Goal: Task Accomplishment & Management: Complete application form

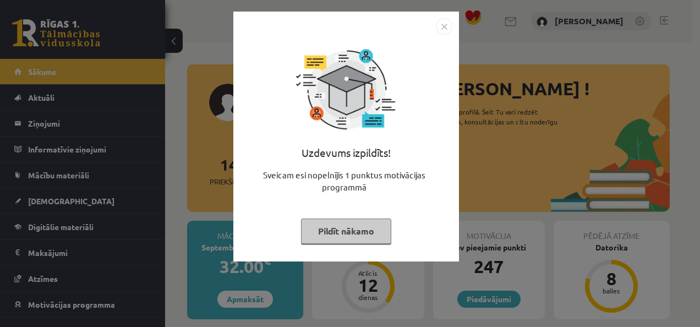
click at [363, 235] on button "Pildīt nākamo" at bounding box center [346, 230] width 90 height 25
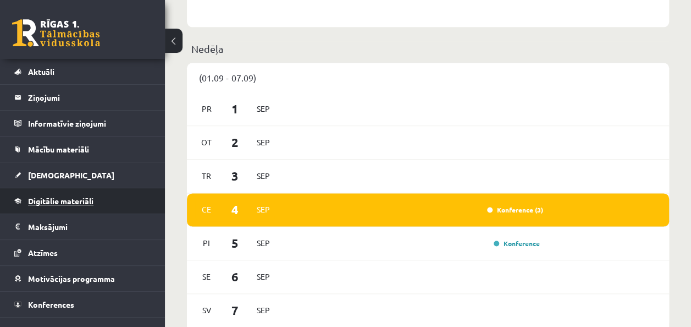
scroll to position [40, 0]
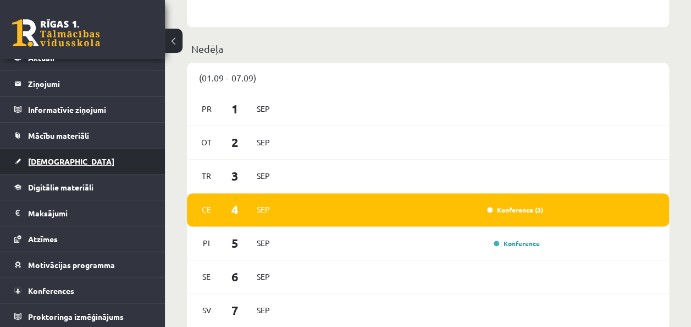
click at [48, 162] on span "[DEMOGRAPHIC_DATA]" at bounding box center [71, 161] width 86 height 10
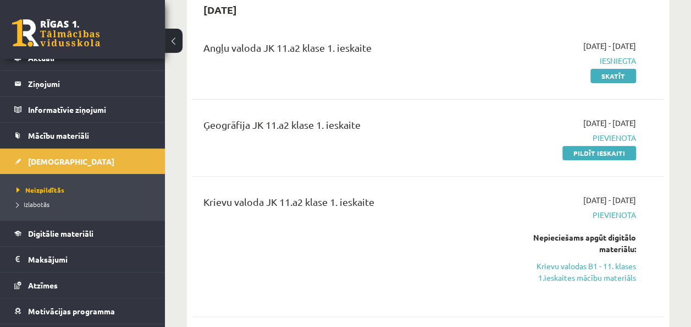
scroll to position [55, 0]
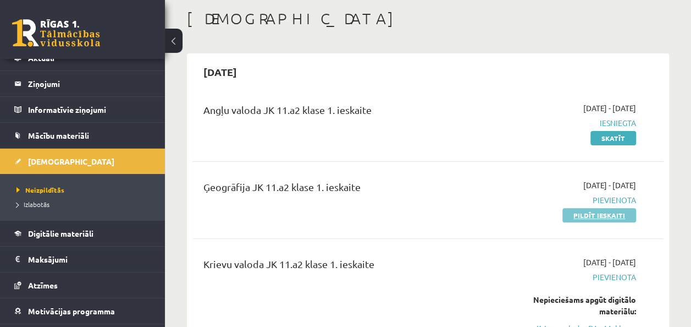
click at [599, 217] on link "Pildīt ieskaiti" at bounding box center [600, 215] width 74 height 14
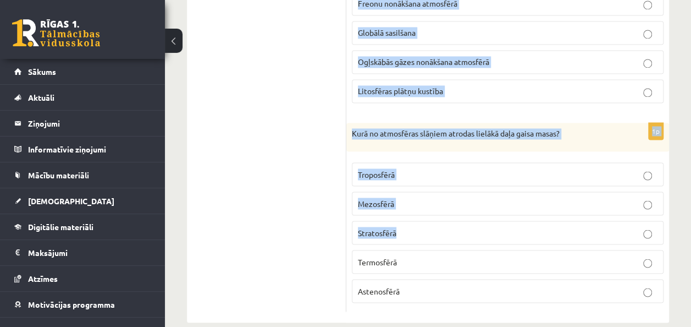
scroll to position [892, 0]
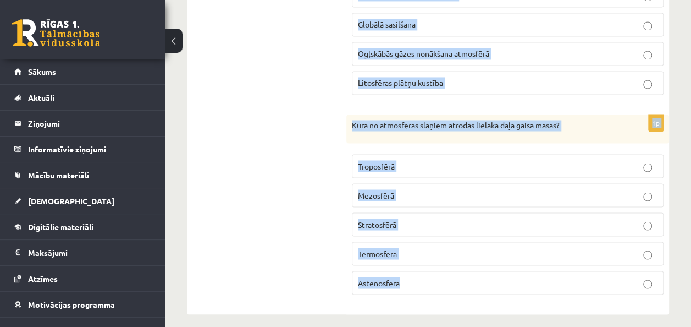
drag, startPoint x: 355, startPoint y: 167, endPoint x: 450, endPoint y: 269, distance: 139.7
drag, startPoint x: 450, startPoint y: 269, endPoint x: 368, endPoint y: 265, distance: 82.0
copy form "lore ipsumd sitame co adipisc elitsed doei temp inc ... utlab etdol magnaaliqu …"
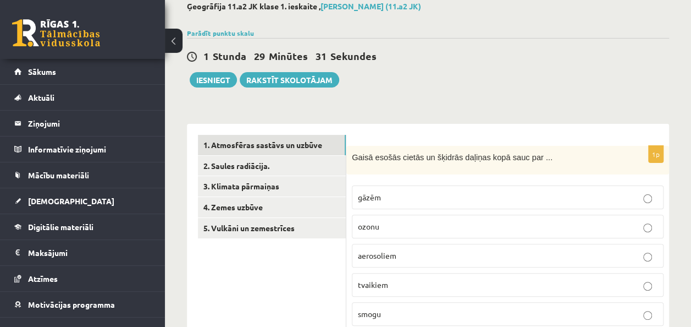
scroll to position [122, 0]
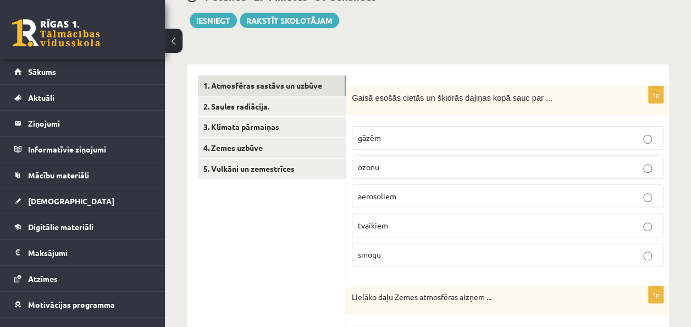
click at [406, 191] on p "aerosoliem" at bounding box center [508, 196] width 300 height 12
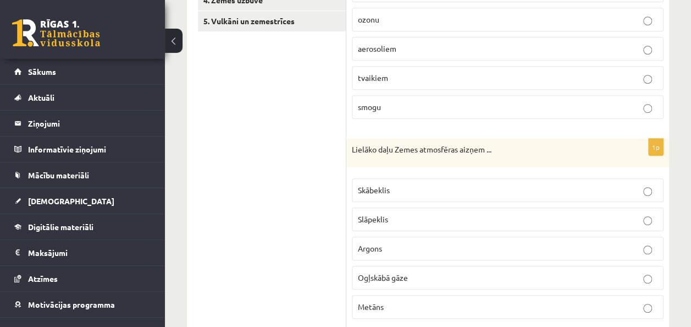
scroll to position [287, 0]
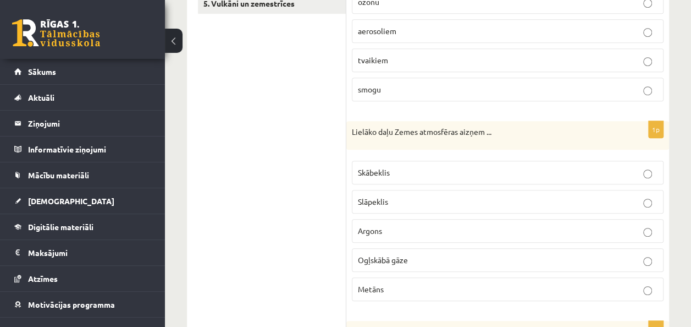
click at [400, 199] on p "Slāpeklis" at bounding box center [508, 202] width 300 height 12
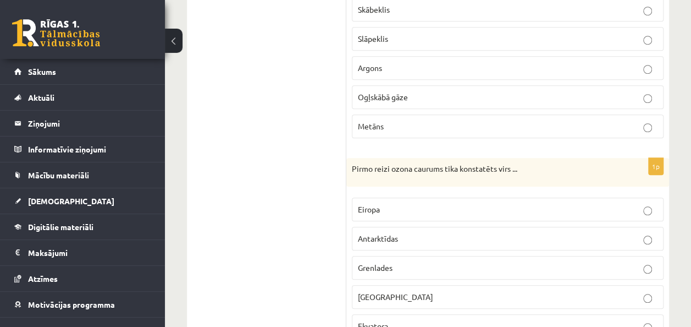
scroll to position [452, 0]
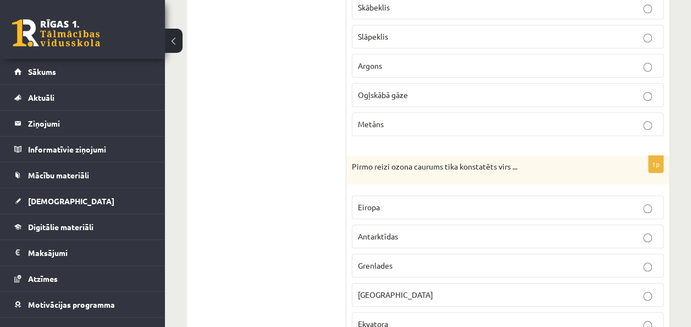
click at [401, 230] on p "Antarktīdas" at bounding box center [508, 236] width 300 height 12
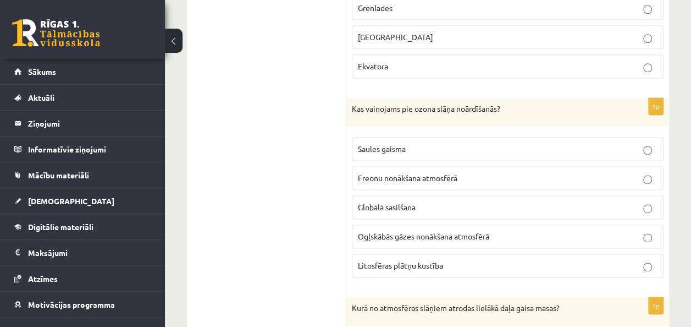
scroll to position [727, 0]
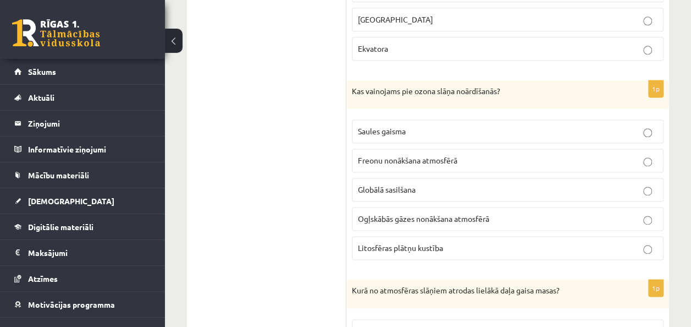
click at [401, 148] on label "Freonu nonākšana atmosfērā" at bounding box center [508, 160] width 312 height 24
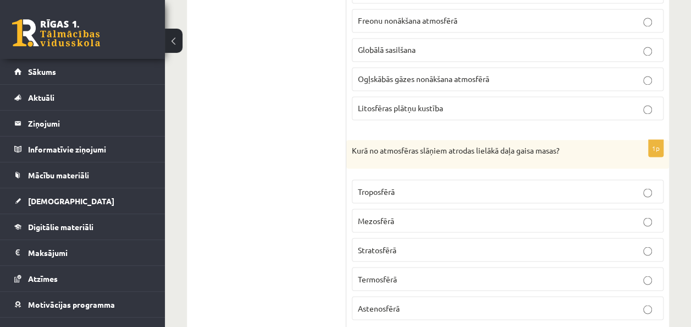
scroll to position [892, 0]
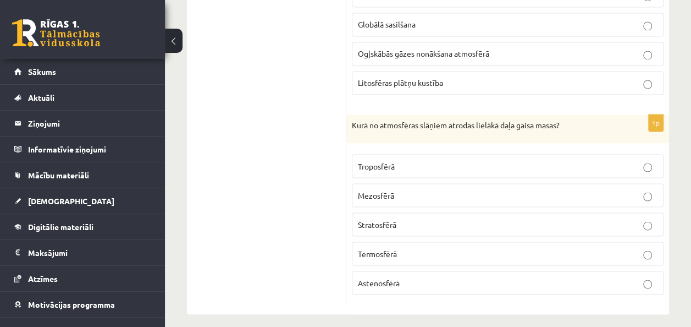
click at [411, 160] on p "Troposfērā" at bounding box center [508, 166] width 300 height 12
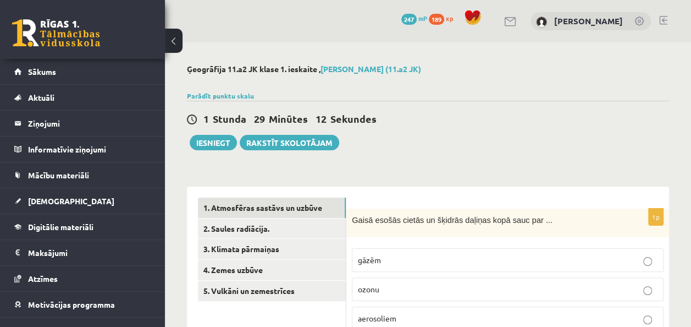
scroll to position [0, 0]
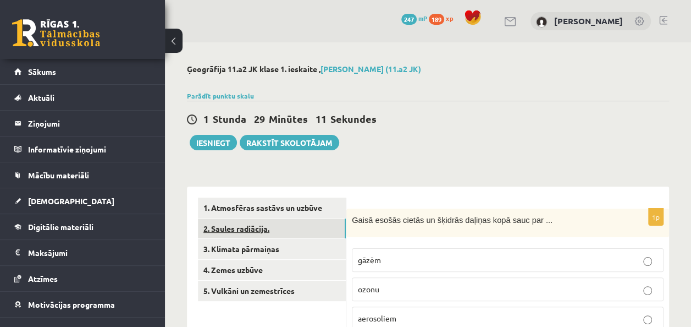
click at [261, 227] on link "2. Saules radiācija." at bounding box center [272, 228] width 148 height 20
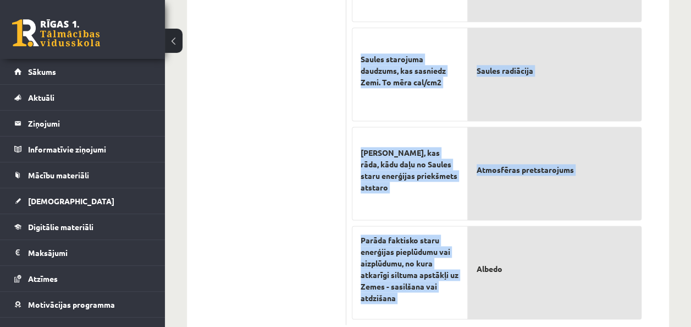
scroll to position [719, 0]
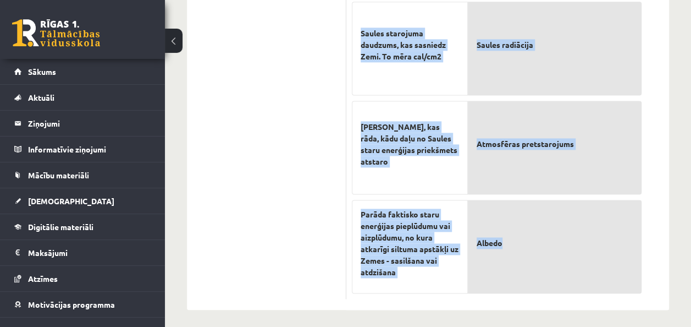
drag, startPoint x: 351, startPoint y: 109, endPoint x: 543, endPoint y: 245, distance: 234.8
drag, startPoint x: 543, startPoint y: 244, endPoint x: 495, endPoint y: 247, distance: 48.5
copy form "Loremipsum dolorsit ametconsecte adi eli Seddoe temporinc! (Utl etdol magnaal e…"
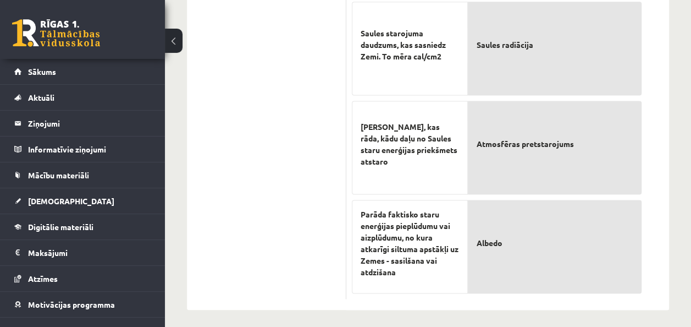
drag, startPoint x: 296, startPoint y: 125, endPoint x: 304, endPoint y: 128, distance: 8.7
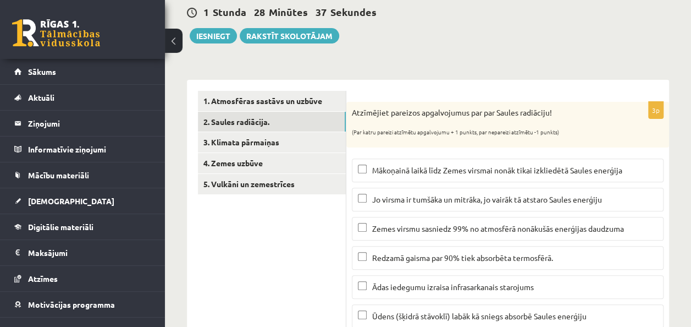
scroll to position [110, 0]
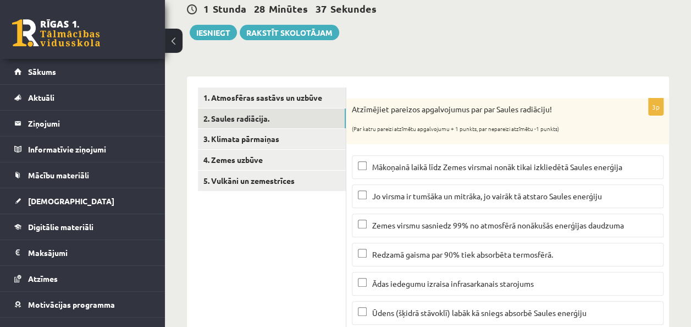
click at [383, 163] on span "Mākoņainā laikā līdz Zemes virsmai nonāk tikai izkliedētā Saules enerģija" at bounding box center [497, 167] width 250 height 10
click at [386, 228] on p "Zemes virsmu sasniedz 99% no atmosfērā nonākušās enerģijas daudzuma" at bounding box center [508, 225] width 300 height 12
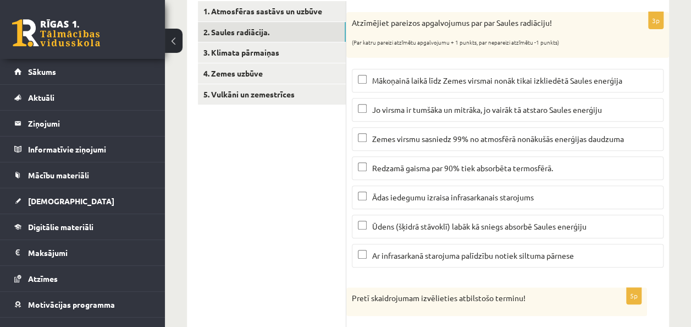
scroll to position [220, 0]
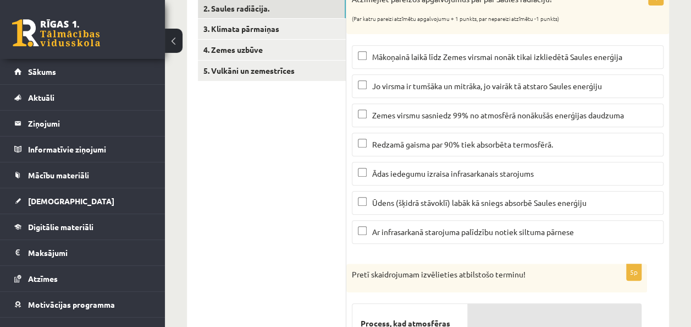
drag, startPoint x: 410, startPoint y: 229, endPoint x: 406, endPoint y: 206, distance: 23.3
click at [410, 229] on span "Ar infrasarkanā starojuma palīdzību notiek siltuma pārnese" at bounding box center [473, 232] width 202 height 10
click at [405, 197] on span "Ūdens (šķidrā stāvoklī) labāk kā sniegs absorbē Saules enerģiju" at bounding box center [479, 202] width 214 height 10
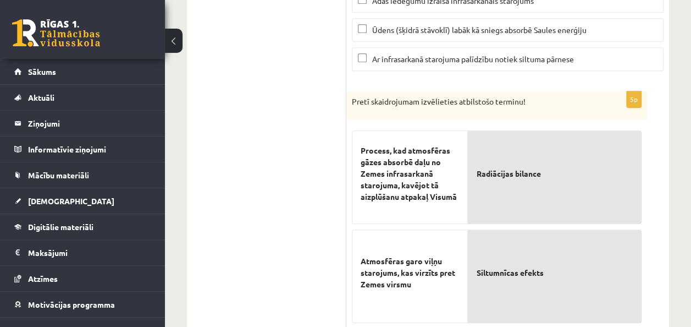
scroll to position [440, 0]
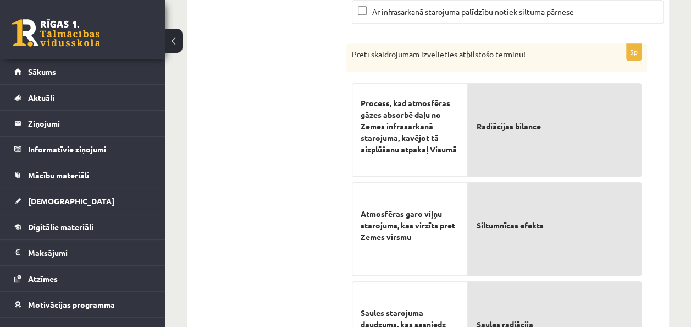
click at [415, 132] on span "Process, kad atmosfēras gāzes absorbē daļu no Zemes infrasarkanā starojuma, kav…" at bounding box center [410, 126] width 98 height 58
drag, startPoint x: 504, startPoint y: 151, endPoint x: 511, endPoint y: 143, distance: 10.9
click at [504, 151] on p "Radiācijas bilance" at bounding box center [555, 126] width 156 height 69
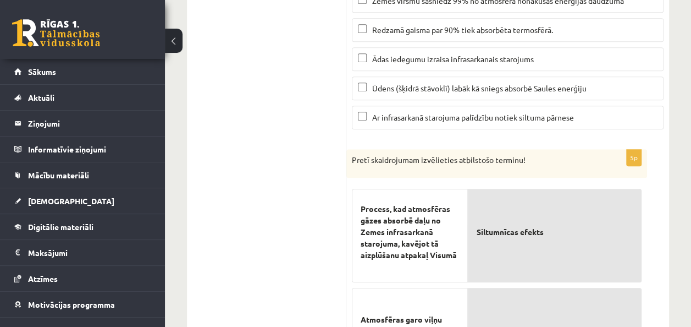
scroll to position [114, 0]
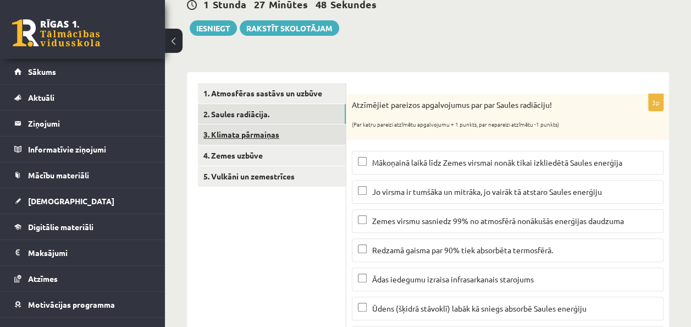
click at [272, 137] on link "3. Klimata pārmaiņas" at bounding box center [272, 134] width 148 height 20
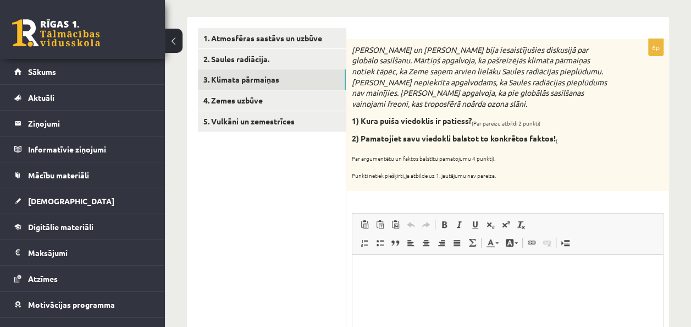
scroll to position [0, 0]
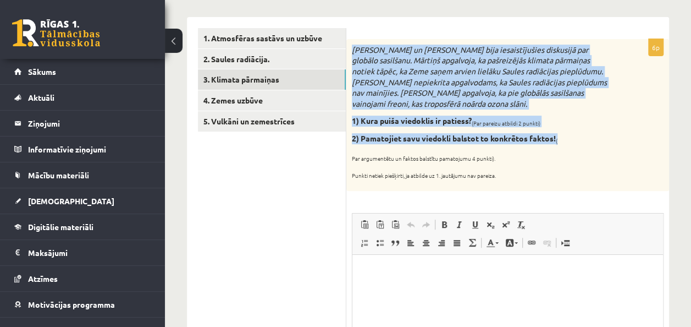
drag, startPoint x: 354, startPoint y: 46, endPoint x: 591, endPoint y: 140, distance: 254.5
click at [591, 140] on div "[PERSON_NAME] un [PERSON_NAME] bija iesaistījušies diskusijā par globālo sasilš…" at bounding box center [507, 115] width 323 height 152
drag, startPoint x: 591, startPoint y: 140, endPoint x: 437, endPoint y: 131, distance: 154.2
copy div "[PERSON_NAME] un [PERSON_NAME] bija iesaistījušies diskusijā par globālo sasilš…"
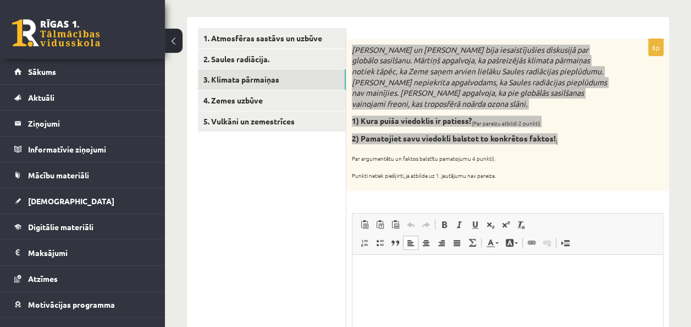
click at [469, 288] on html at bounding box center [508, 271] width 311 height 34
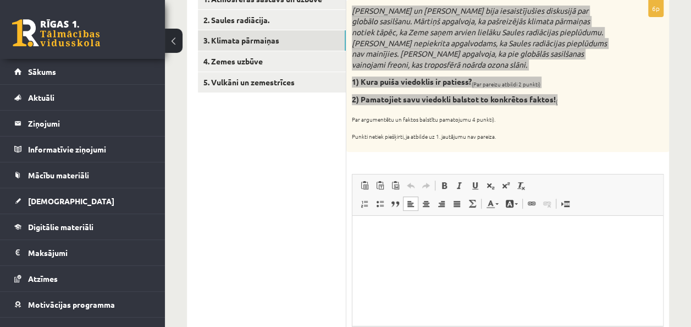
scroll to position [224, 0]
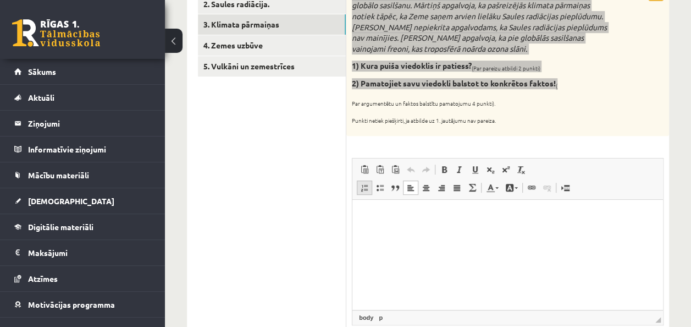
click at [366, 187] on span at bounding box center [364, 187] width 9 height 9
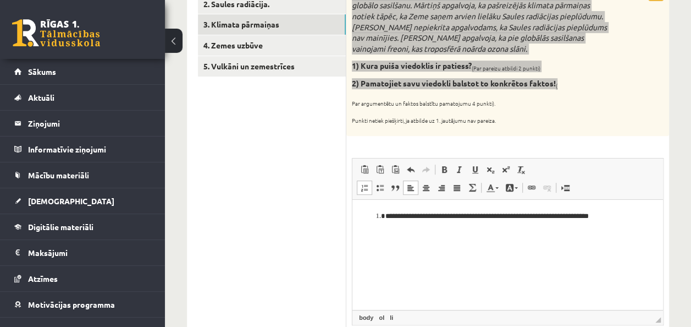
drag, startPoint x: 579, startPoint y: 218, endPoint x: 591, endPoint y: 224, distance: 13.5
click at [579, 218] on li "**********" at bounding box center [508, 216] width 245 height 12
click at [502, 231] on li "**********" at bounding box center [508, 221] width 245 height 23
click at [406, 228] on li "**********" at bounding box center [508, 221] width 245 height 23
click at [428, 229] on li "**********" at bounding box center [508, 221] width 245 height 23
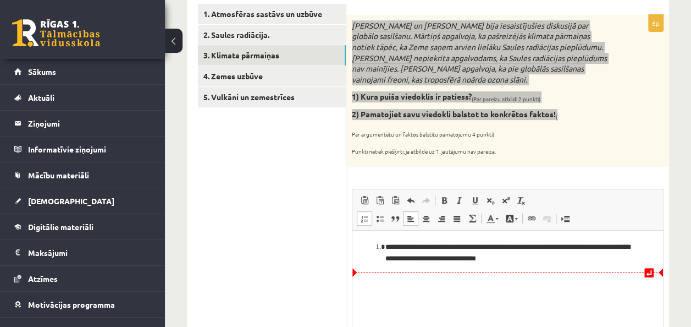
scroll to position [169, 0]
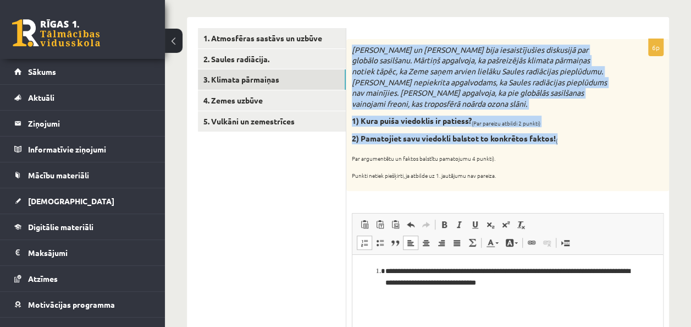
click at [589, 130] on div "[PERSON_NAME] un [PERSON_NAME] bija iesaistījušies diskusijā par globālo sasilš…" at bounding box center [507, 115] width 323 height 152
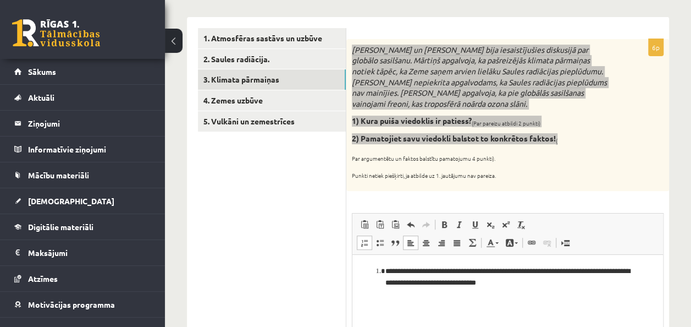
click at [614, 299] on html "**********" at bounding box center [508, 276] width 311 height 45
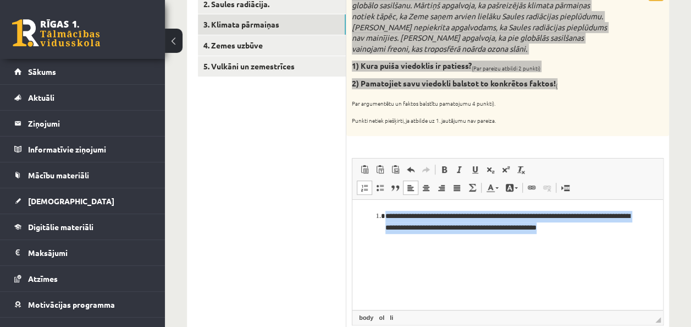
drag, startPoint x: 387, startPoint y: 214, endPoint x: 1052, endPoint y: 441, distance: 702.5
click at [663, 244] on html "**********" at bounding box center [508, 221] width 311 height 45
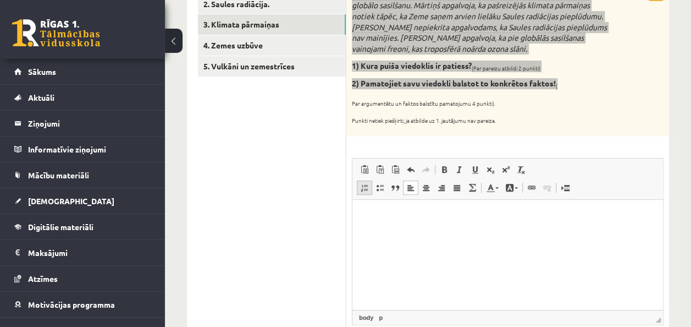
click at [366, 185] on span at bounding box center [364, 187] width 9 height 9
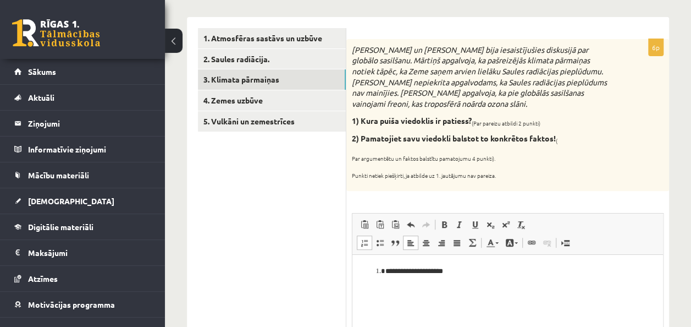
click at [548, 194] on div "**********" at bounding box center [507, 240] width 323 height 403
click at [459, 269] on li "**********" at bounding box center [508, 271] width 245 height 12
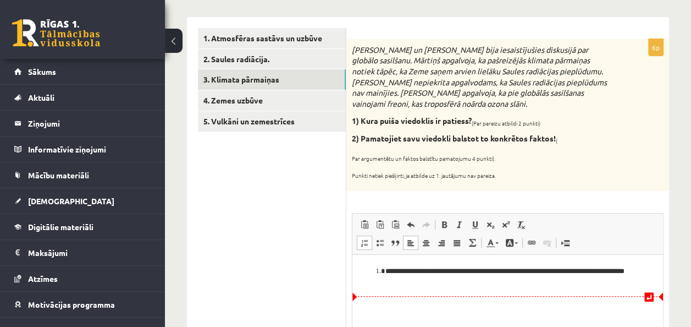
click at [630, 276] on ol "**********" at bounding box center [508, 276] width 289 height 23
click at [456, 283] on li "**********" at bounding box center [508, 276] width 245 height 23
click at [457, 282] on li "**********" at bounding box center [508, 276] width 245 height 23
click at [386, 283] on li "**********" at bounding box center [508, 276] width 245 height 23
click at [490, 282] on li "**********" at bounding box center [508, 276] width 245 height 23
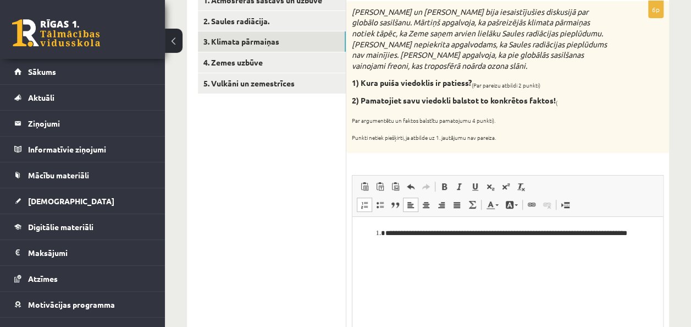
scroll to position [224, 0]
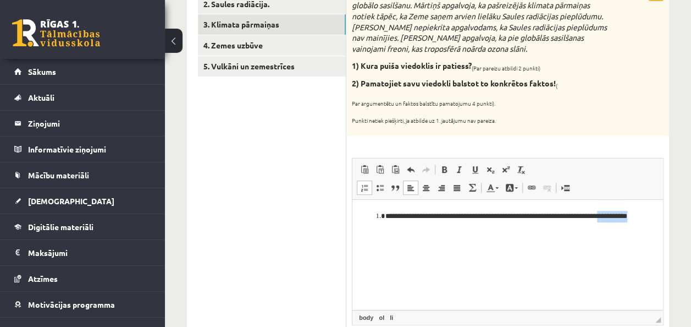
drag, startPoint x: 462, startPoint y: 227, endPoint x: 422, endPoint y: 233, distance: 40.6
click at [422, 233] on html "**********" at bounding box center [508, 221] width 311 height 45
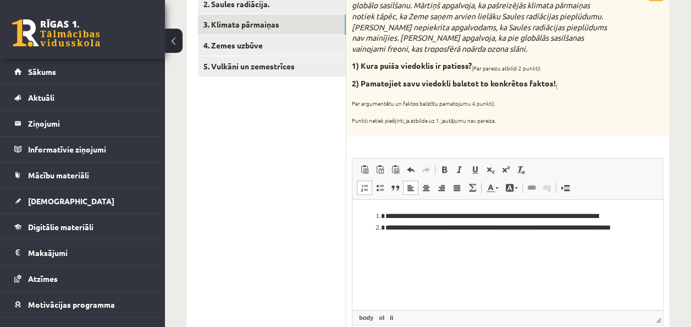
click at [424, 227] on li "**********" at bounding box center [508, 233] width 245 height 23
click at [415, 229] on li "**********" at bounding box center [508, 233] width 245 height 23
click at [477, 243] on li "**********" at bounding box center [508, 233] width 245 height 23
click at [433, 238] on li "**********" at bounding box center [508, 233] width 245 height 23
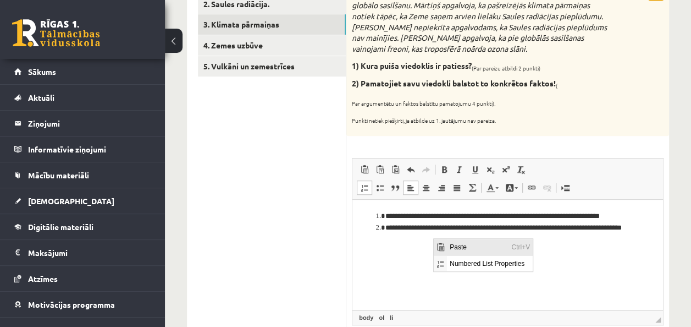
click at [444, 243] on span "Paste" at bounding box center [440, 246] width 9 height 9
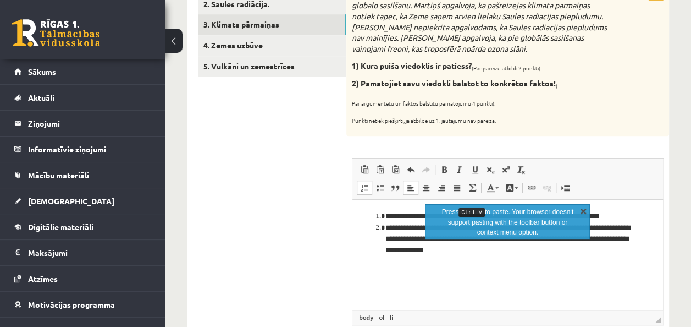
click at [582, 209] on link "X" at bounding box center [583, 210] width 11 height 11
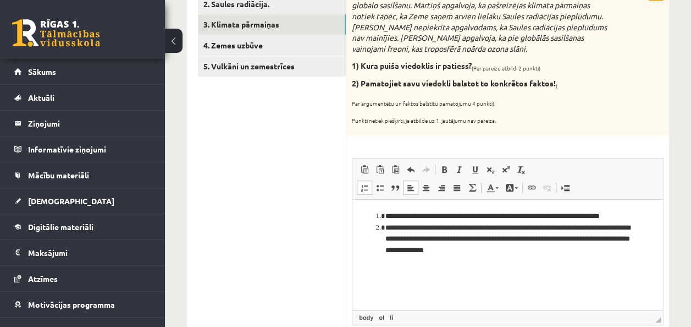
click at [435, 238] on li "**********" at bounding box center [508, 239] width 245 height 34
click at [434, 238] on li "**********" at bounding box center [508, 239] width 245 height 34
click at [435, 238] on li "**********" at bounding box center [508, 239] width 245 height 34
click at [433, 238] on li "**********" at bounding box center [508, 239] width 245 height 34
click at [457, 236] on li "**********" at bounding box center [508, 239] width 245 height 34
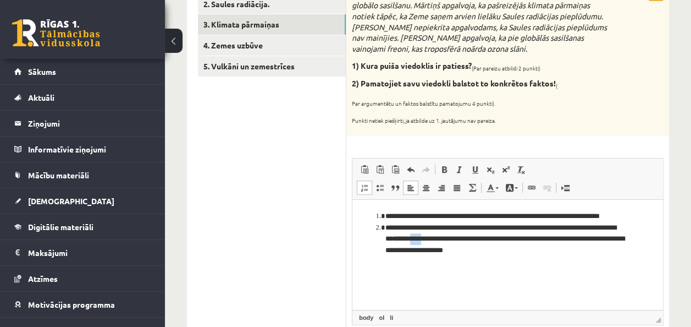
click at [457, 236] on li "**********" at bounding box center [508, 239] width 245 height 34
click at [568, 241] on li "**********" at bounding box center [508, 239] width 245 height 34
drag, startPoint x: 427, startPoint y: 251, endPoint x: 589, endPoint y: 251, distance: 162.2
click at [589, 251] on li "**********" at bounding box center [508, 239] width 245 height 34
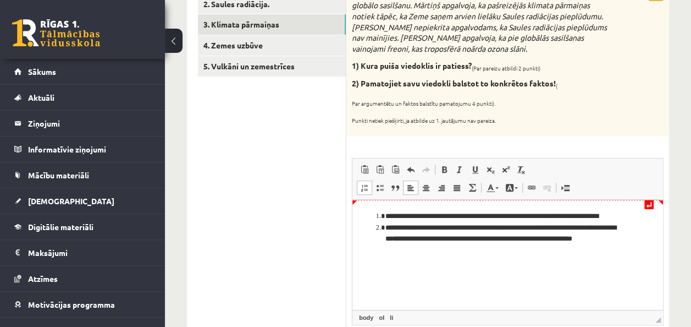
scroll to position [169, 0]
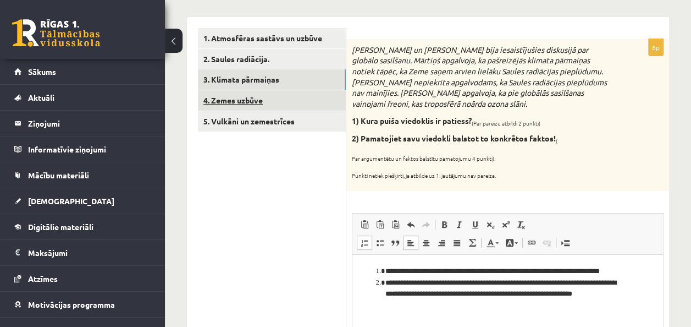
click at [230, 102] on link "4. Zemes uzbūve" at bounding box center [272, 100] width 148 height 20
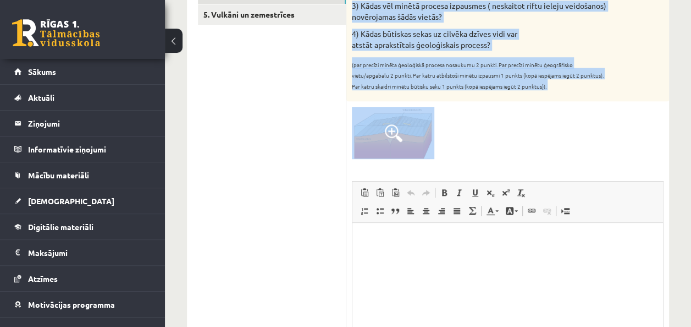
scroll to position [279, 0]
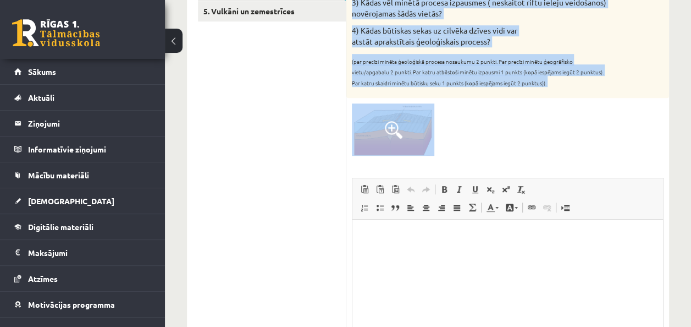
drag, startPoint x: 353, startPoint y: 46, endPoint x: 601, endPoint y: 132, distance: 262.5
click at [601, 132] on div "8p Atbildiet uz jautājumiem tos secīgi numurējot! 1) Kā sauc ģeoloģisku procesu…" at bounding box center [507, 167] width 323 height 477
copy div "Atbildiet uz jautājumiem tos secīgi numurējot! 1) Kā sauc ģeoloģisku procesu, k…"
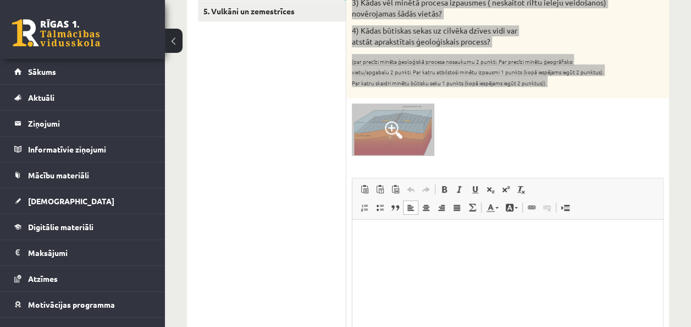
click at [485, 252] on html at bounding box center [508, 236] width 311 height 34
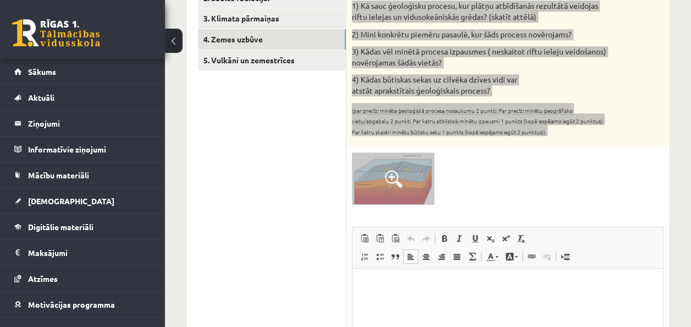
scroll to position [169, 0]
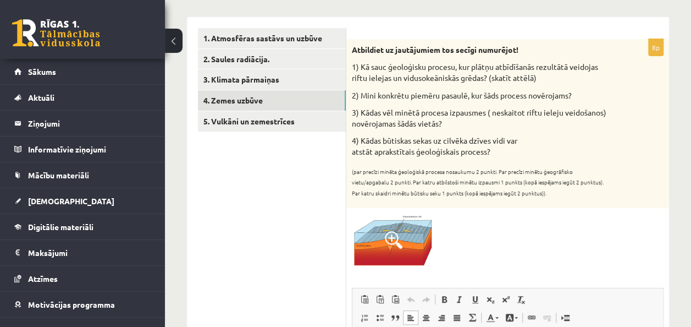
click at [516, 258] on div at bounding box center [508, 239] width 312 height 52
click at [389, 240] on span at bounding box center [394, 240] width 18 height 18
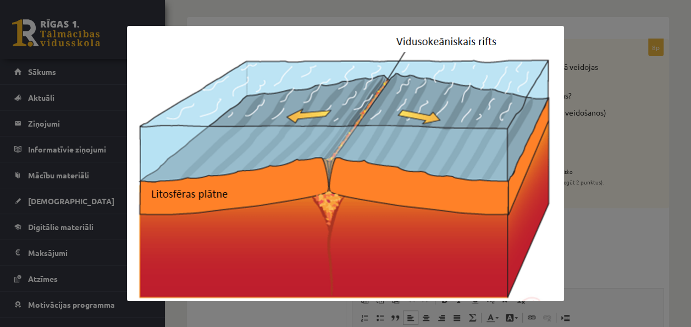
click at [661, 146] on div at bounding box center [345, 163] width 691 height 327
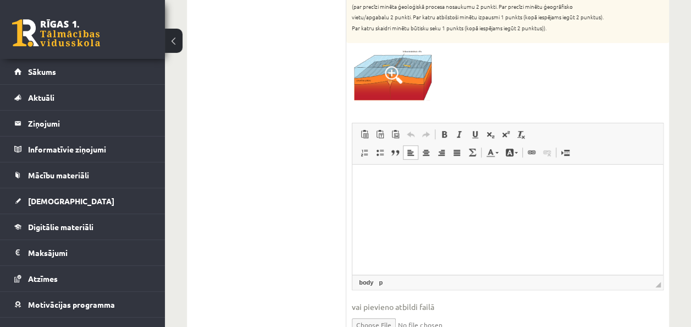
click at [387, 183] on p "Editor, wiswyg-editor-user-answer-47024832122940" at bounding box center [508, 181] width 289 height 12
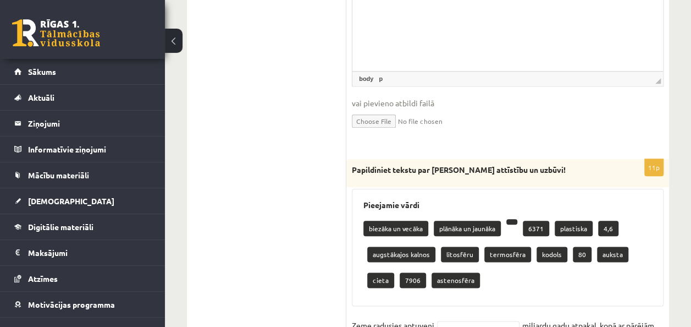
scroll to position [554, 0]
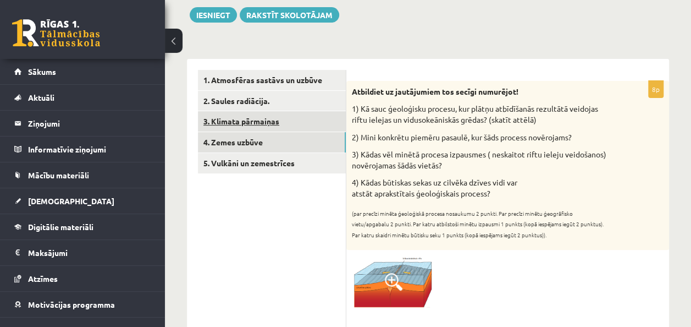
click at [248, 126] on link "3. Klimata pārmaiņas" at bounding box center [272, 121] width 148 height 20
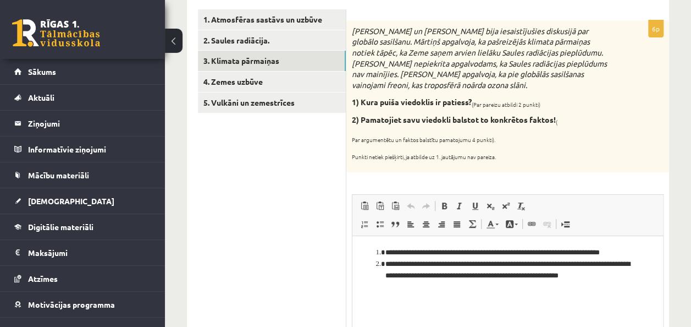
scroll to position [0, 0]
click at [251, 47] on link "2. Saules radiācija." at bounding box center [272, 40] width 148 height 20
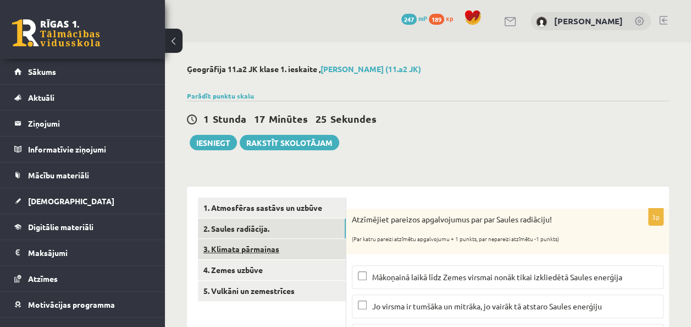
click at [244, 250] on link "3. Klimata pārmaiņas" at bounding box center [272, 249] width 148 height 20
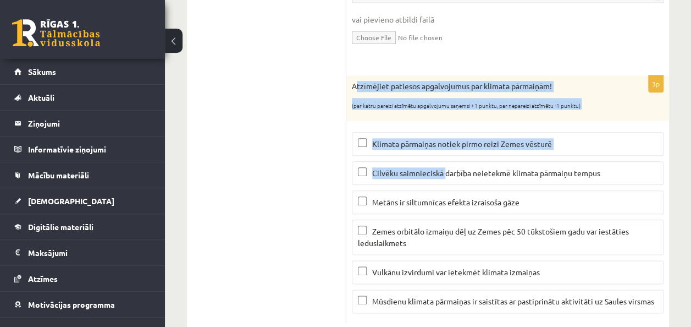
scroll to position [572, 0]
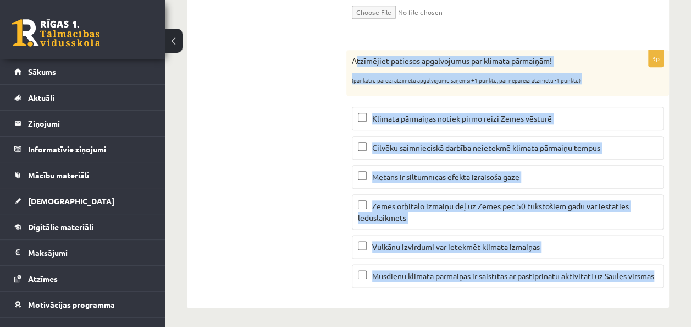
drag, startPoint x: 360, startPoint y: 120, endPoint x: 701, endPoint y: 305, distance: 387.6
drag, startPoint x: 701, startPoint y: 305, endPoint x: 467, endPoint y: 220, distance: 248.6
copy div "tzīmējiet patiesos apgalvojumus par klimata pārmaiņām! (par katru pareizi atzīm…"
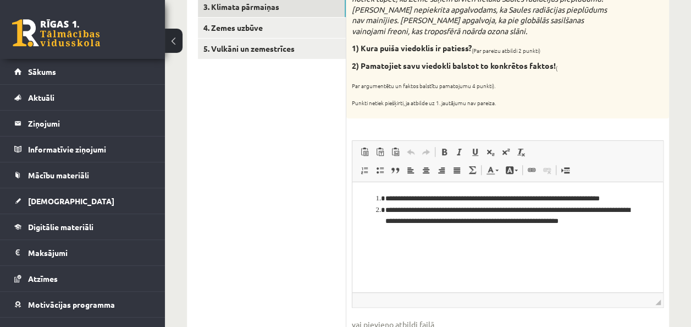
scroll to position [132, 0]
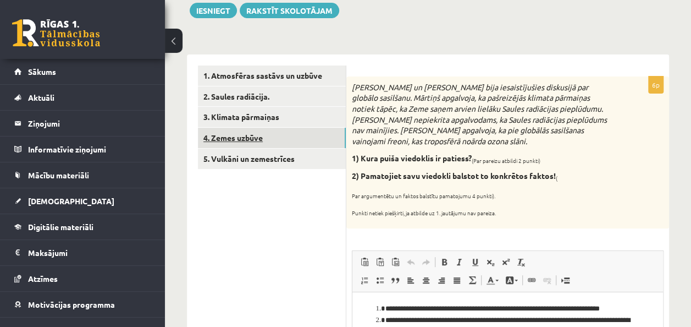
click at [236, 133] on link "4. Zemes uzbūve" at bounding box center [272, 138] width 148 height 20
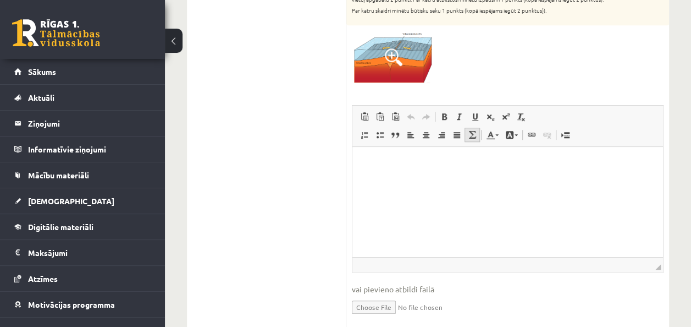
scroll to position [293, 0]
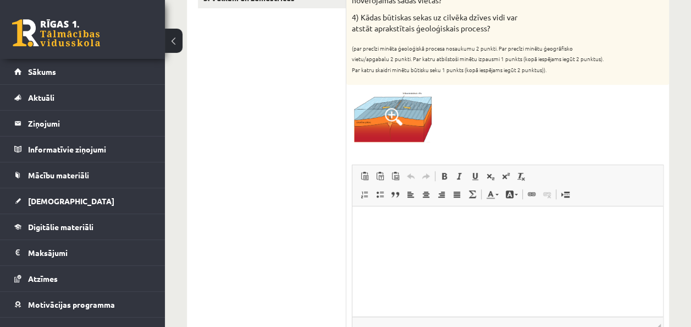
click at [407, 113] on img at bounding box center [393, 116] width 82 height 52
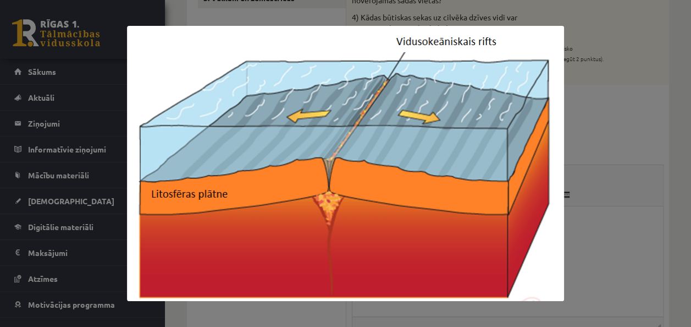
scroll to position [578, 0]
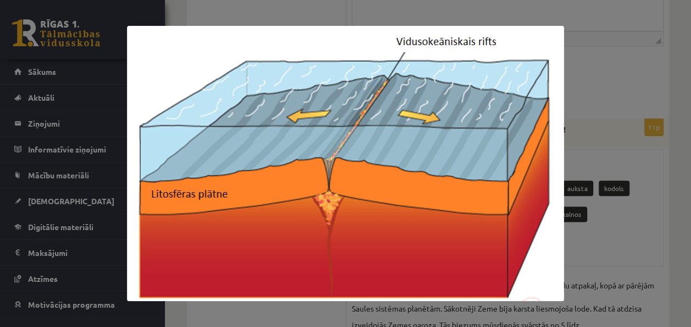
click at [637, 208] on div at bounding box center [345, 163] width 691 height 327
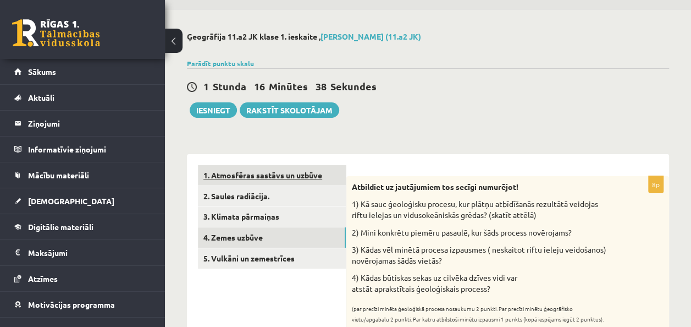
scroll to position [28, 0]
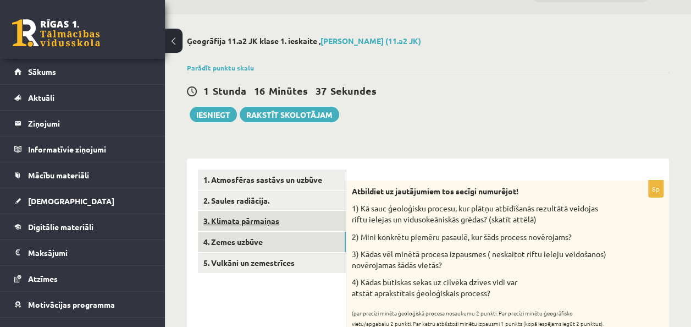
click at [245, 217] on link "3. Klimata pārmaiņas" at bounding box center [272, 221] width 148 height 20
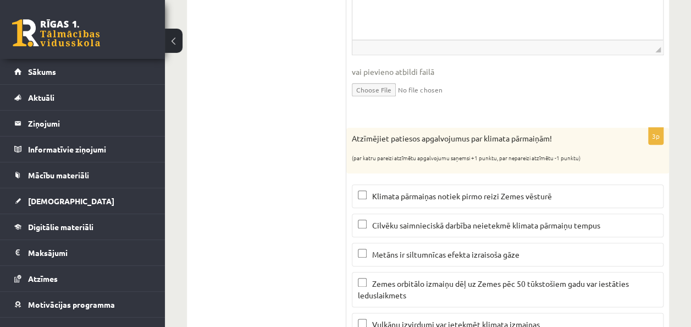
scroll to position [518, 0]
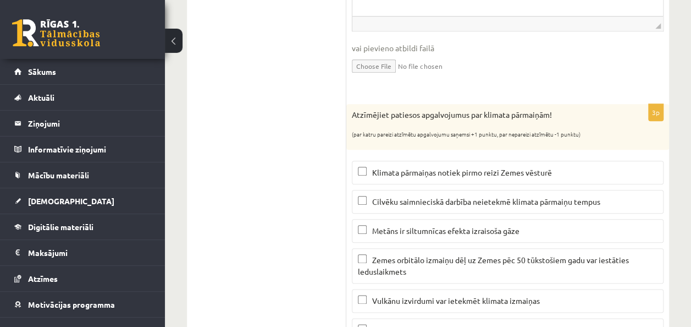
click at [364, 233] on p "Metāns ir siltumnīcas efekta izraisoša gāze" at bounding box center [508, 231] width 300 height 12
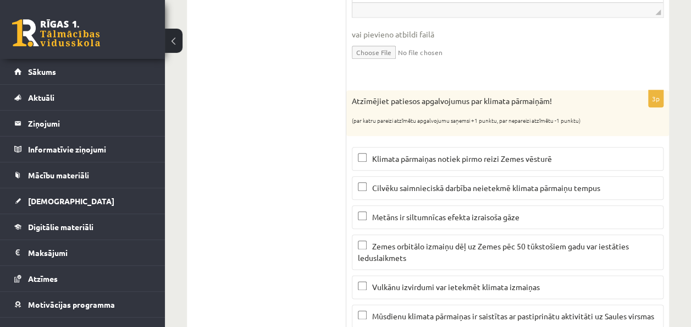
scroll to position [572, 0]
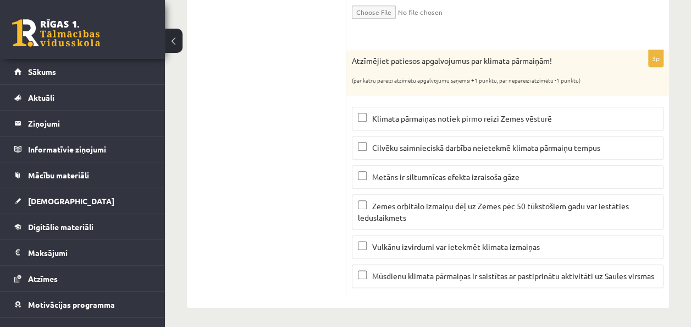
click at [364, 210] on span "Zemes orbitālo izmaiņu dēļ uz Zemes pēc 50 tūkstošiem gadu var iestāties ledusl…" at bounding box center [493, 211] width 271 height 21
click at [363, 250] on label "Vulkānu izvirdumi var ietekmēt klimata izmaiņas" at bounding box center [508, 247] width 312 height 24
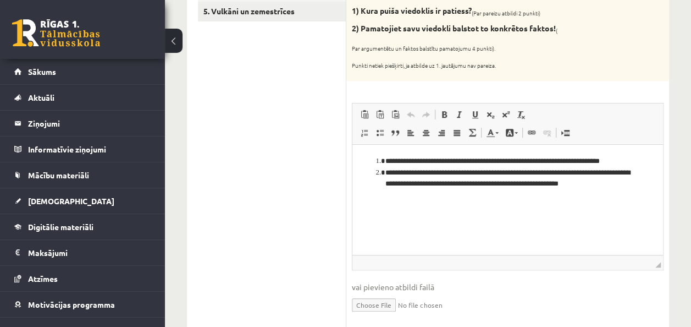
scroll to position [187, 0]
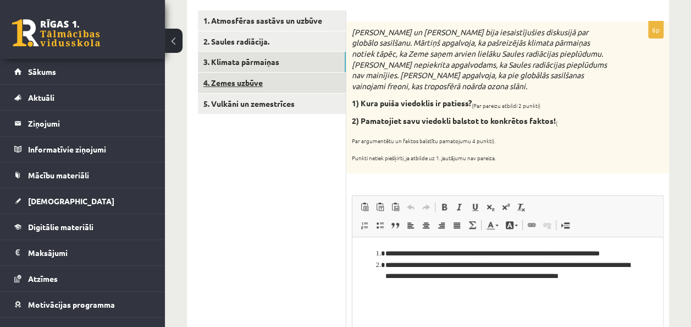
click at [241, 82] on link "4. Zemes uzbūve" at bounding box center [272, 83] width 148 height 20
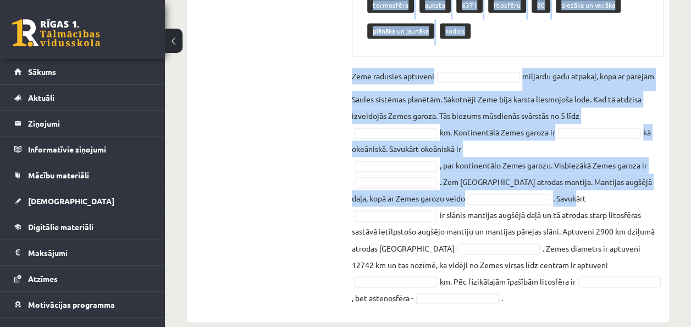
scroll to position [788, 0]
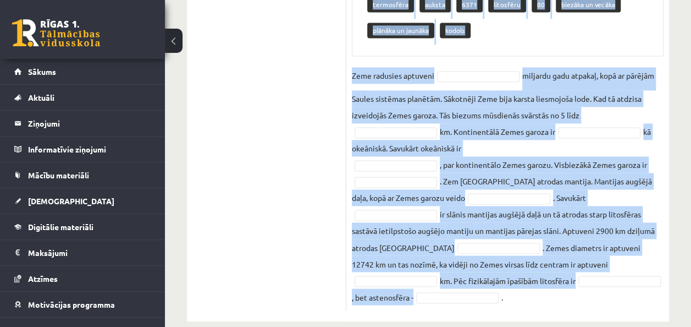
drag, startPoint x: 352, startPoint y: 130, endPoint x: 618, endPoint y: 299, distance: 314.8
drag, startPoint x: 618, startPoint y: 299, endPoint x: 433, endPoint y: 273, distance: 186.6
copy div "Loremipsumd sitame con Adipi elitseddo ei tempor! Incididun utlab etdoloremag 2…"
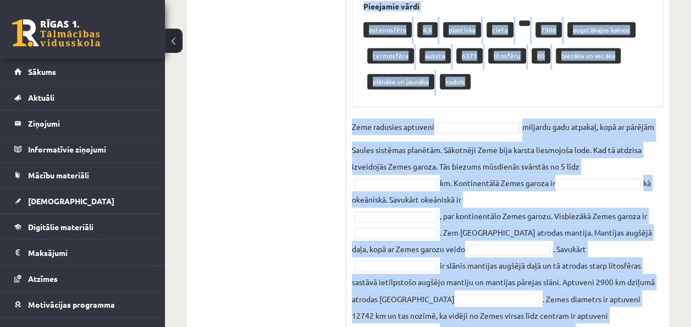
scroll to position [733, 0]
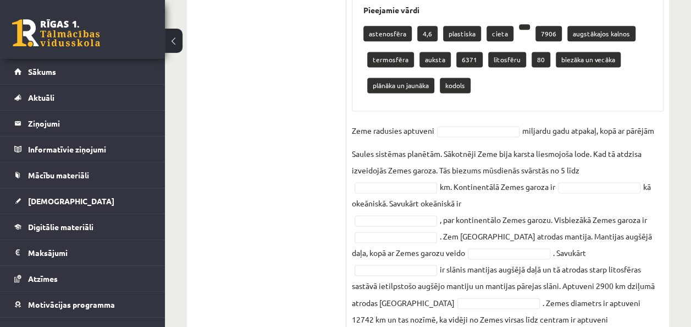
click at [428, 33] on p "4,6" at bounding box center [427, 33] width 20 height 15
click at [465, 136] on fieldset "Zeme radusies aptuveni miljardu gadu atpakaļ, kopā ar pārējām Saules sistēmas p…" at bounding box center [508, 241] width 312 height 238
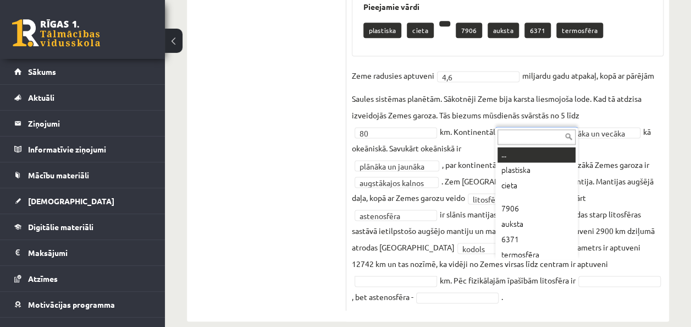
scroll to position [5, 0]
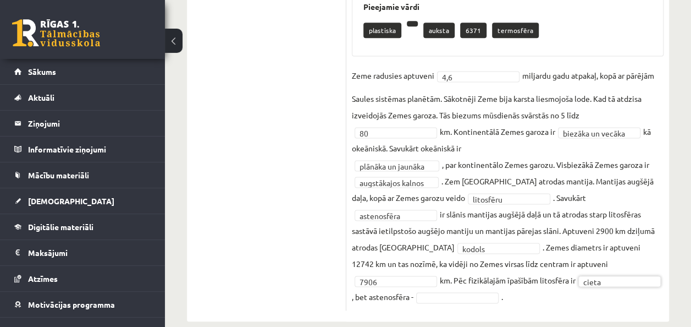
click at [515, 271] on fieldset "**********" at bounding box center [508, 186] width 312 height 238
click at [585, 285] on fieldset "**********" at bounding box center [508, 186] width 312 height 238
click at [597, 276] on fieldset "**********" at bounding box center [508, 186] width 312 height 238
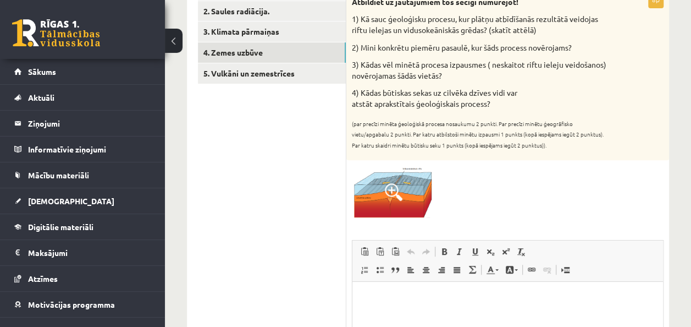
scroll to position [296, 0]
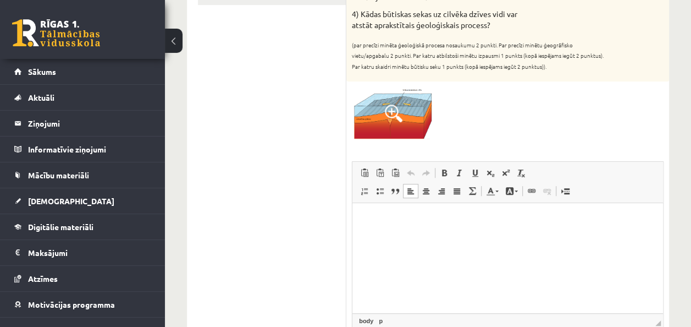
click at [400, 233] on html at bounding box center [508, 219] width 311 height 34
drag, startPoint x: 2, startPoint y: 23, endPoint x: 211, endPoint y: 175, distance: 259.4
click at [211, 175] on ul "1. Atmosfēras sastāvs un uzbūve 2. Saules radiācija. 3. Klimata pārmaiņas 4. Ze…" at bounding box center [272, 326] width 148 height 849
drag, startPoint x: 372, startPoint y: 215, endPoint x: 725, endPoint y: 417, distance: 406.7
click at [330, 242] on ul "1. Atmosfēras sastāvs un uzbūve 2. Saules radiācija. 3. Klimata pārmaiņas 4. Ze…" at bounding box center [272, 326] width 148 height 849
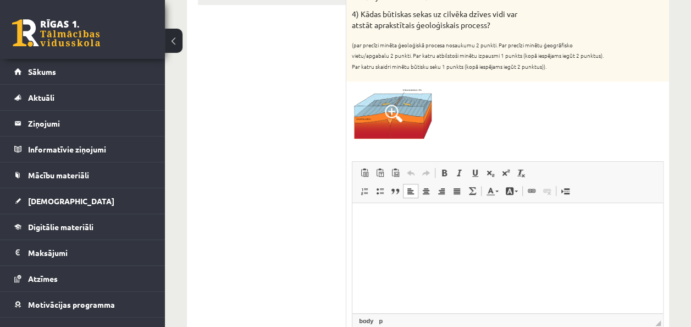
drag, startPoint x: 441, startPoint y: 244, endPoint x: 416, endPoint y: 233, distance: 27.8
click at [431, 236] on html at bounding box center [508, 219] width 311 height 34
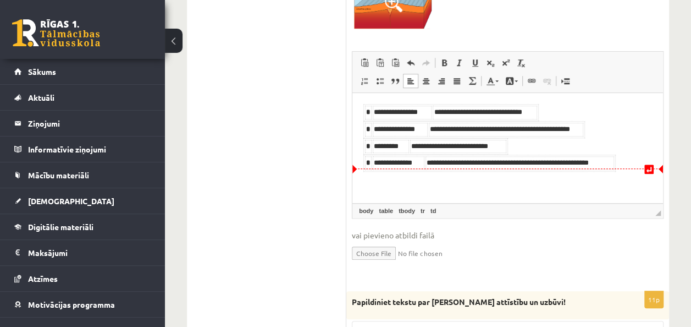
scroll to position [351, 0]
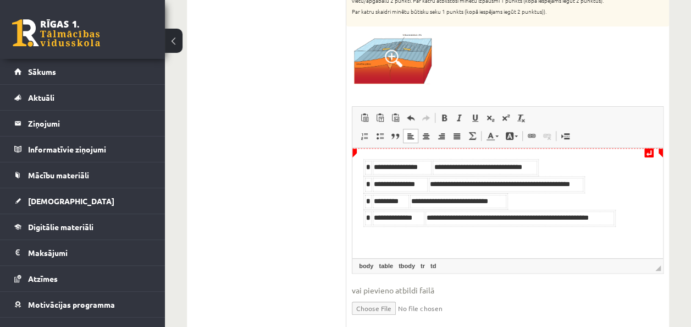
click at [369, 164] on strong "*" at bounding box center [368, 166] width 4 height 7
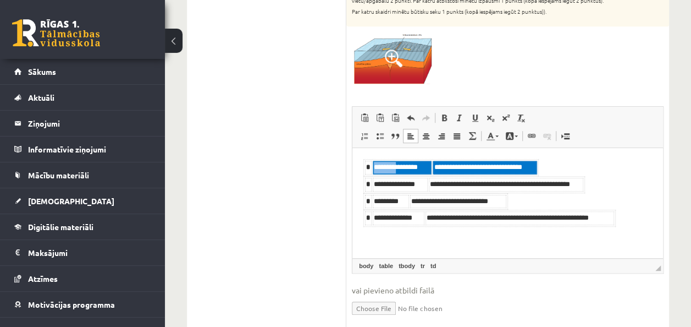
drag, startPoint x: 432, startPoint y: 166, endPoint x: 401, endPoint y: 164, distance: 30.3
click at [401, 164] on tr "**********" at bounding box center [451, 167] width 172 height 14
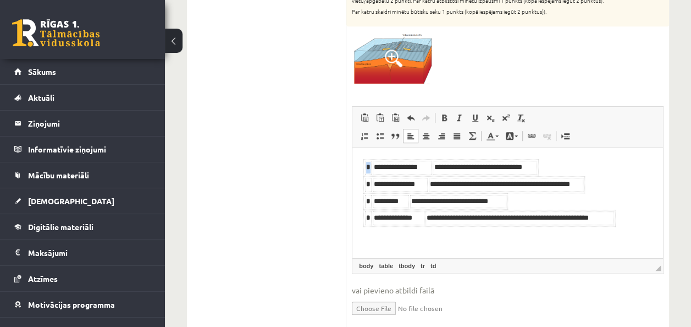
click at [410, 166] on td "**********" at bounding box center [402, 167] width 59 height 14
click at [378, 164] on td "**********" at bounding box center [428, 167] width 104 height 14
drag, startPoint x: 450, startPoint y: 164, endPoint x: 455, endPoint y: 175, distance: 12.1
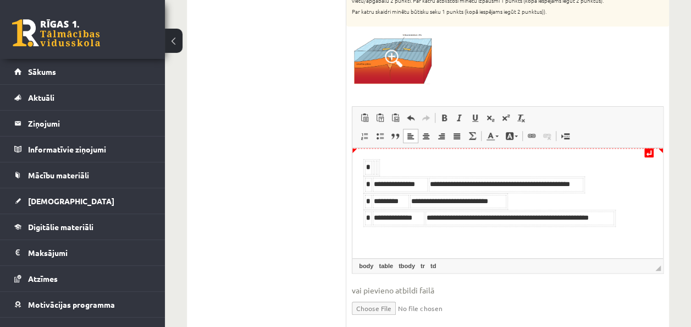
click at [450, 167] on body "**********" at bounding box center [508, 192] width 289 height 68
click at [457, 179] on td "**********" at bounding box center [506, 184] width 155 height 14
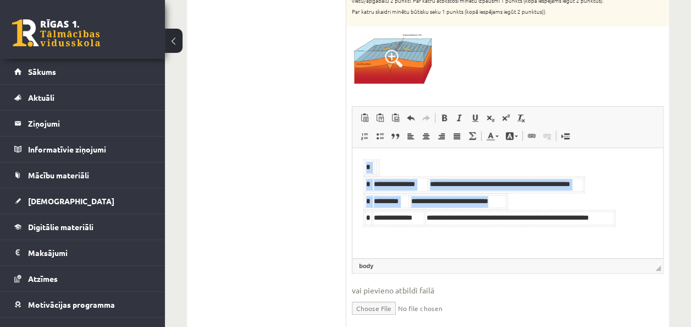
drag, startPoint x: 644, startPoint y: 229, endPoint x: 172, endPoint y: 152, distance: 478.8
click at [353, 152] on html "**********" at bounding box center [508, 192] width 311 height 90
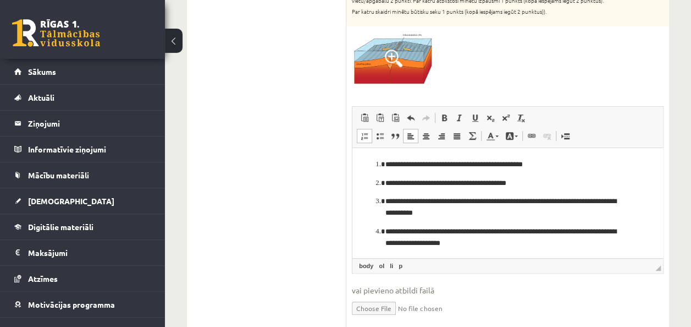
click at [448, 182] on p "**********" at bounding box center [504, 183] width 236 height 12
drag, startPoint x: 448, startPoint y: 182, endPoint x: 576, endPoint y: 178, distance: 128.2
click at [576, 178] on p "**********" at bounding box center [504, 183] width 236 height 12
drag, startPoint x: 447, startPoint y: 183, endPoint x: 548, endPoint y: 184, distance: 101.2
click at [548, 184] on p "**********" at bounding box center [504, 183] width 236 height 12
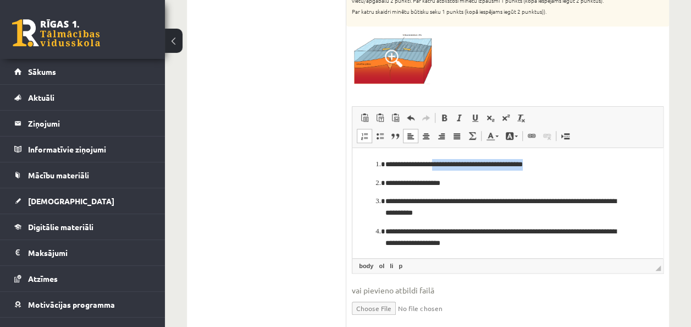
drag, startPoint x: 444, startPoint y: 162, endPoint x: 572, endPoint y: 159, distance: 128.2
click at [572, 159] on p "**********" at bounding box center [504, 164] width 236 height 12
drag, startPoint x: 405, startPoint y: 163, endPoint x: 379, endPoint y: 164, distance: 25.9
click at [386, 164] on li "**********" at bounding box center [508, 164] width 245 height 12
click at [390, 165] on p "**********" at bounding box center [504, 164] width 236 height 12
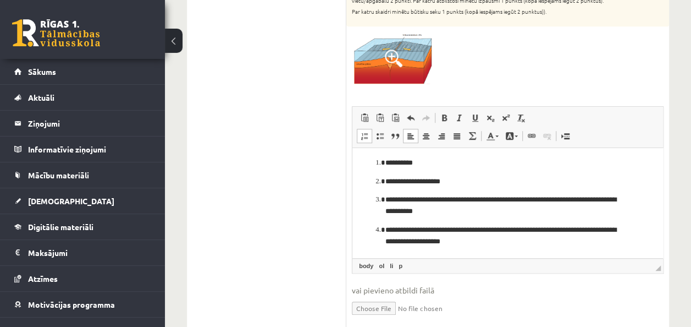
scroll to position [406, 0]
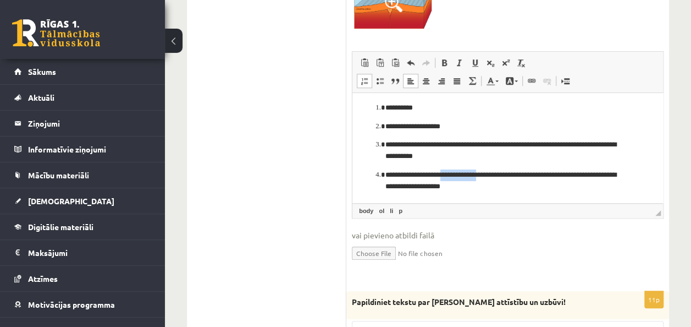
drag, startPoint x: 450, startPoint y: 172, endPoint x: 494, endPoint y: 178, distance: 43.9
click at [494, 178] on p "**********" at bounding box center [504, 180] width 236 height 23
drag, startPoint x: 511, startPoint y: 175, endPoint x: 579, endPoint y: 178, distance: 68.3
click at [579, 178] on p "**********" at bounding box center [504, 180] width 236 height 23
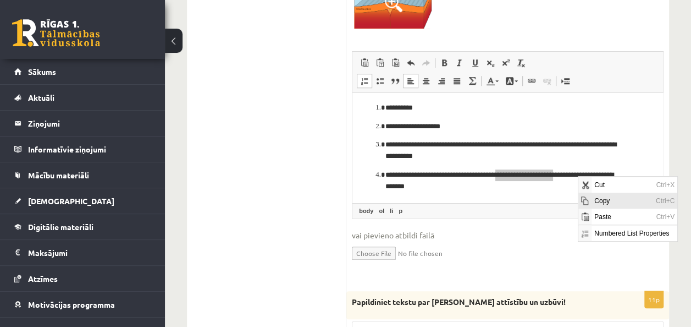
click at [602, 200] on span "Copy" at bounding box center [622, 200] width 62 height 16
copy p "**********"
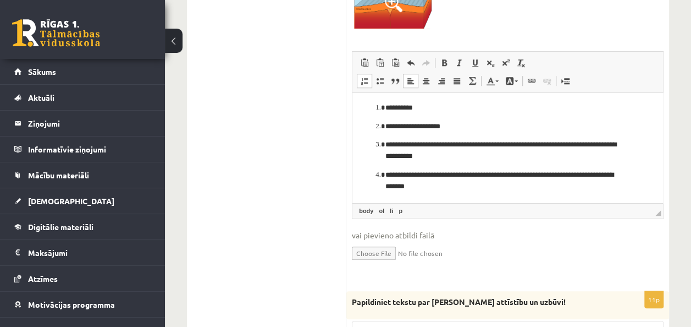
scroll to position [0, 0]
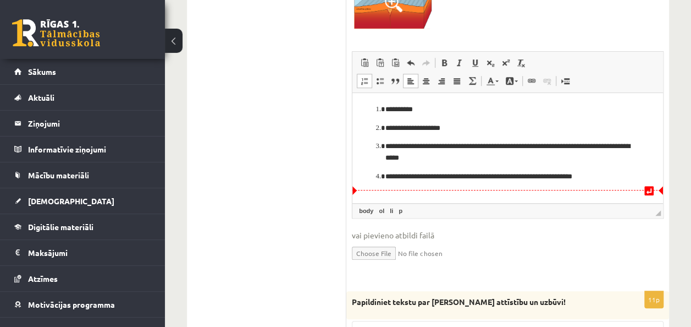
click at [610, 174] on p "**********" at bounding box center [508, 176] width 245 height 12
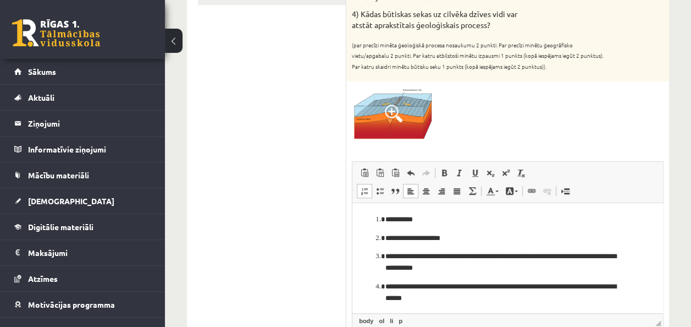
scroll to position [351, 0]
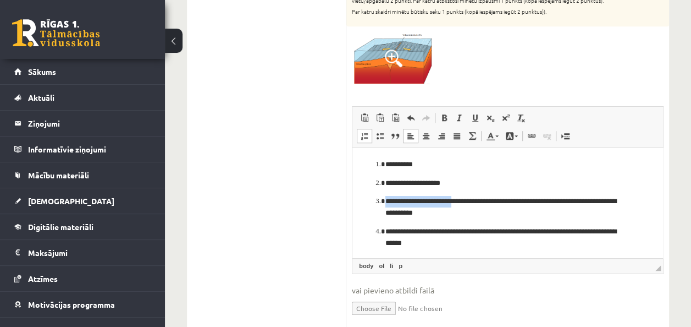
drag, startPoint x: 455, startPoint y: 200, endPoint x: 383, endPoint y: 199, distance: 72.1
click at [386, 199] on li "**********" at bounding box center [508, 206] width 245 height 23
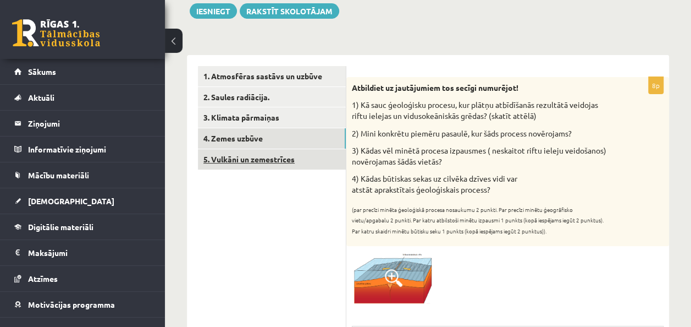
scroll to position [131, 0]
click at [262, 161] on link "5. Vulkāni un zemestrīces" at bounding box center [272, 160] width 148 height 20
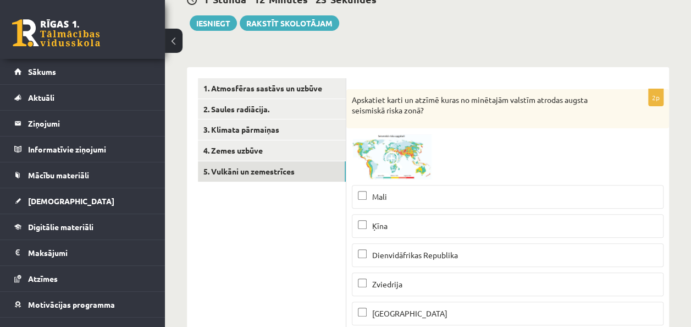
scroll to position [165, 0]
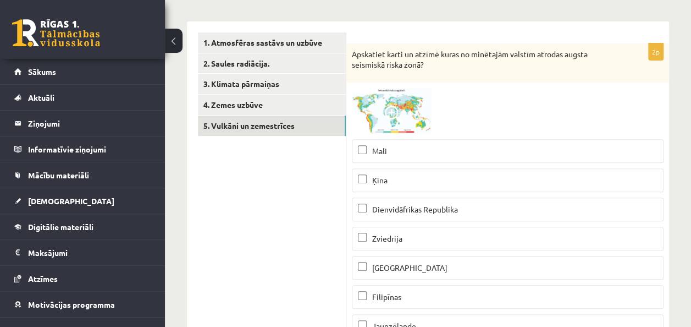
click at [384, 99] on img at bounding box center [393, 111] width 82 height 46
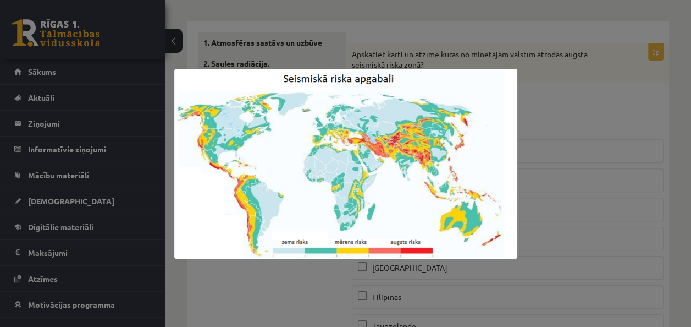
click at [553, 187] on div at bounding box center [345, 163] width 691 height 327
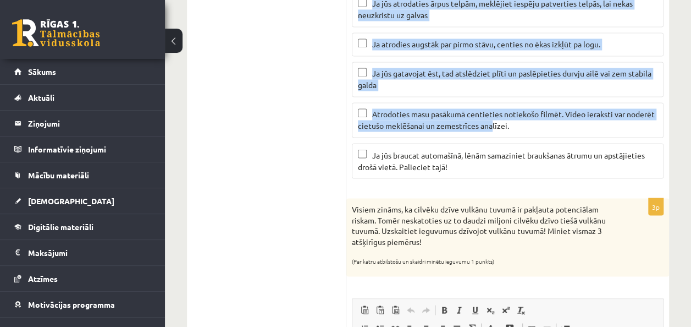
scroll to position [880, 0]
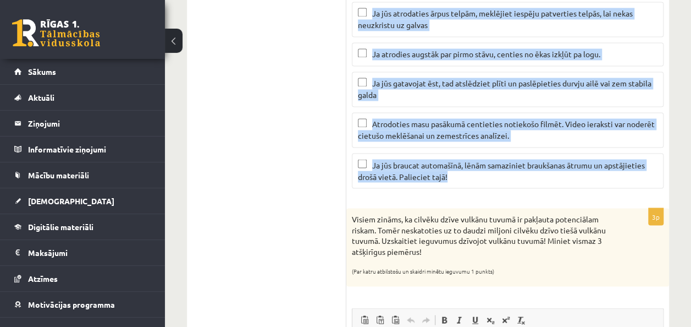
drag, startPoint x: 352, startPoint y: 119, endPoint x: 492, endPoint y: 180, distance: 152.2
drag, startPoint x: 492, startPoint y: 180, endPoint x: 415, endPoint y: 148, distance: 83.1
copy div "Lo ipsumdol sitametcons adipi? Elitseddoe temporin utlaboreetdo! (Ma aliq enima…"
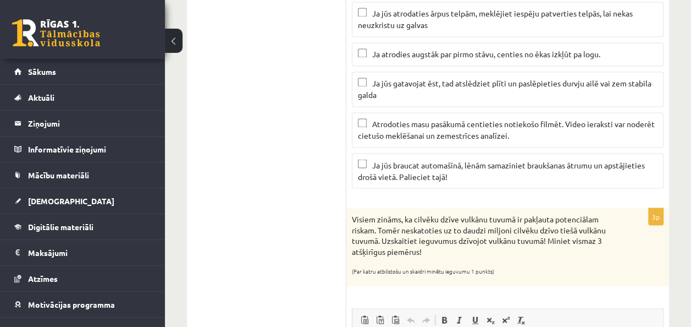
click at [313, 161] on ul "1. Atmosfēras sastāvs un uzbūve 2. Saules radiācija. 3. Klimata pārmaiņas 4. Ze…" at bounding box center [272, 68] width 148 height 1503
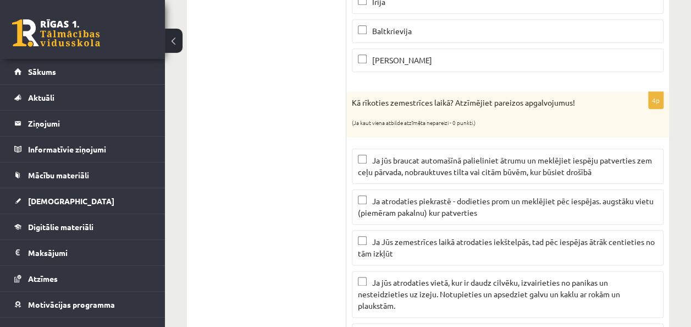
scroll to position [495, 0]
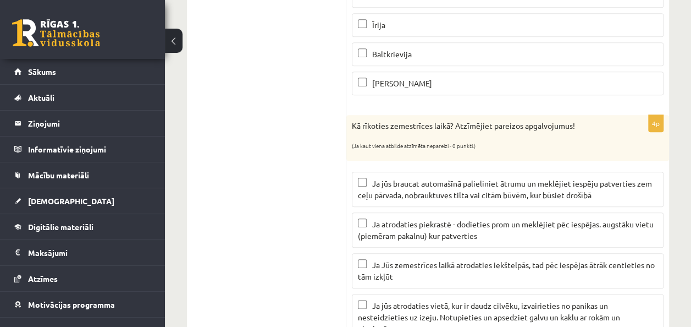
click at [389, 229] on span "Ja atrodaties piekrastē - dodieties prom un meklējiet pēc iespējas. augstāku vi…" at bounding box center [506, 229] width 296 height 21
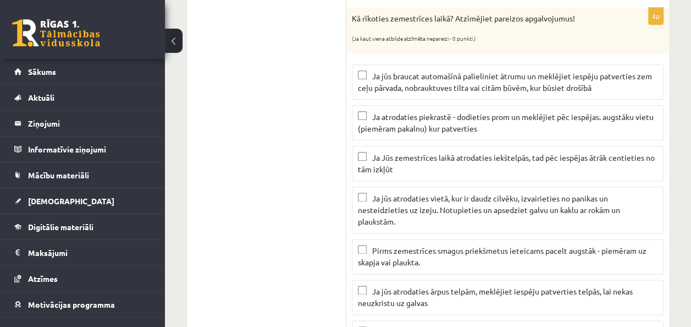
scroll to position [605, 0]
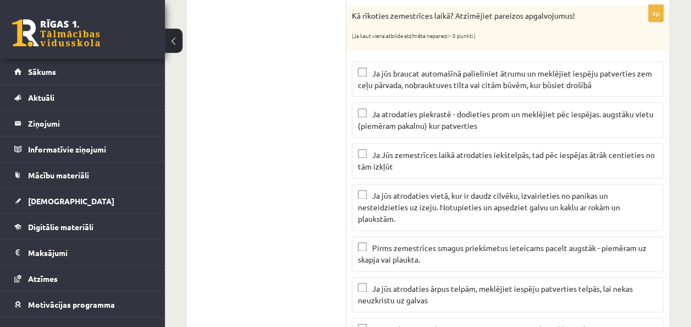
click at [404, 207] on p "Ja jūs atrodaties vietā, kur ir daudz cilvēku, izvairieties no panikas un neste…" at bounding box center [508, 207] width 300 height 35
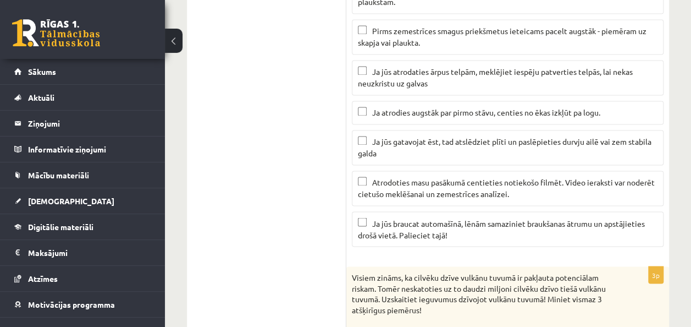
scroll to position [825, 0]
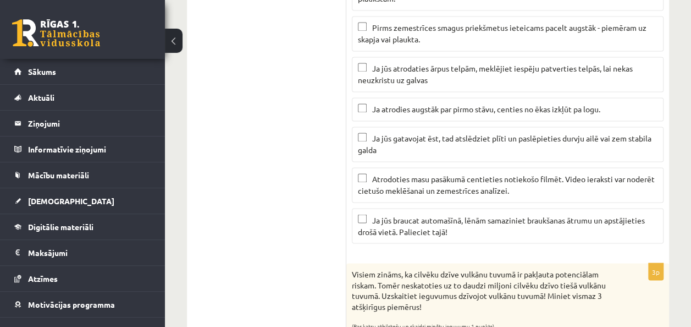
click at [409, 214] on span "Ja jūs braucat automašīnā, lēnām samaziniet braukšanas ātrumu un apstājieties d…" at bounding box center [501, 224] width 287 height 21
click at [384, 126] on label "Ja jūs gatavojat ēst, tad atslēdziet plīti un paslēpieties durvju ailē vai zem …" at bounding box center [508, 143] width 312 height 35
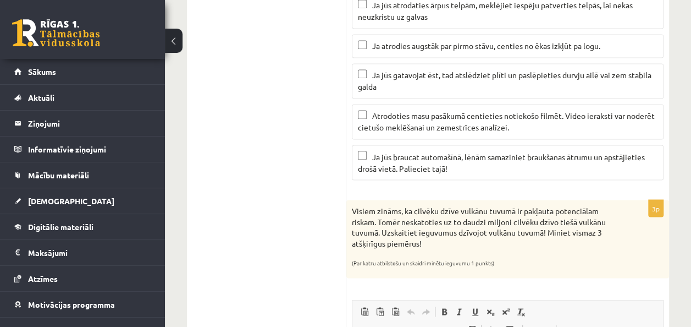
scroll to position [935, 0]
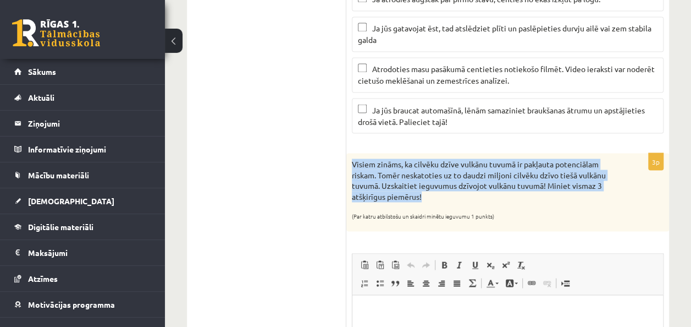
drag, startPoint x: 422, startPoint y: 188, endPoint x: 346, endPoint y: 154, distance: 83.2
click at [346, 154] on div "Visiem zināms, ka cilvēku dzīve vulkānu tuvumā ir pakļauta potenciālam riskam. …" at bounding box center [507, 192] width 323 height 78
drag, startPoint x: 346, startPoint y: 154, endPoint x: 372, endPoint y: 169, distance: 29.3
copy p "Visiem zināms, ka cilvēku dzīve vulkānu tuvumā ir pakļauta potenciālam riskam. …"
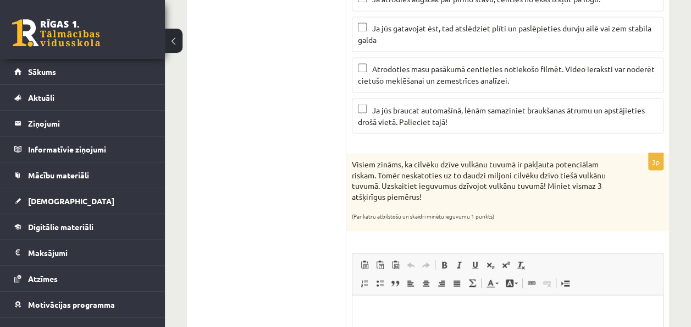
click at [511, 195] on div "Visiem zināms, ka cilvēku dzīve vulkānu tuvumā ir pakļauta potenciālam riskam. …" at bounding box center [507, 192] width 323 height 78
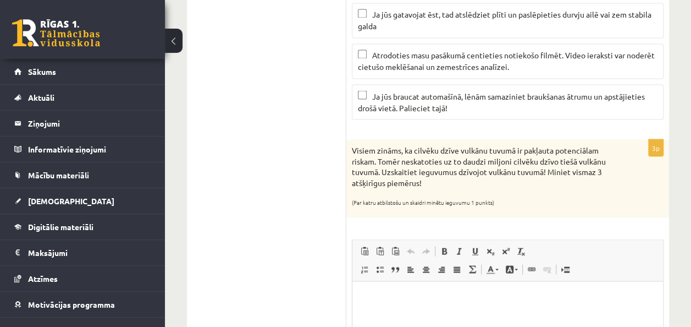
scroll to position [990, 0]
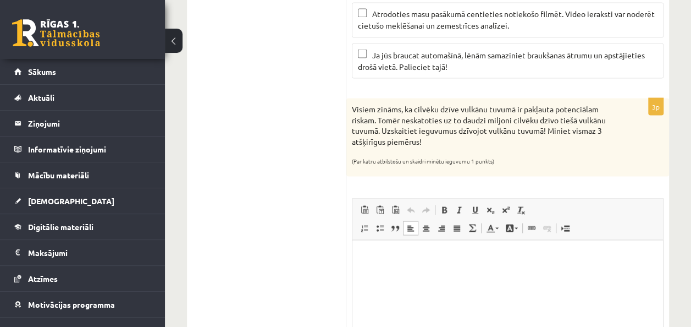
click at [470, 267] on html at bounding box center [508, 257] width 311 height 34
drag, startPoint x: 360, startPoint y: 265, endPoint x: 398, endPoint y: 287, distance: 43.4
click at [398, 273] on html at bounding box center [508, 257] width 311 height 34
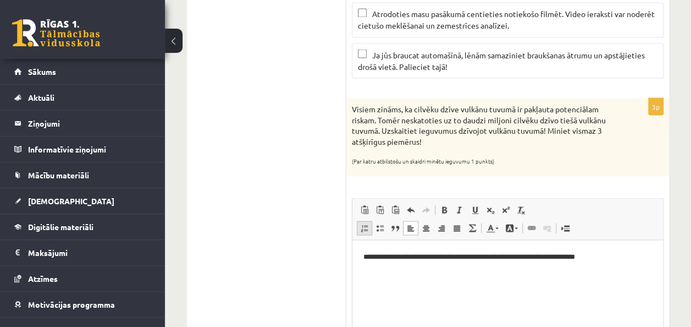
click at [363, 221] on link "Insert/Remove Numbered List" at bounding box center [364, 228] width 15 height 14
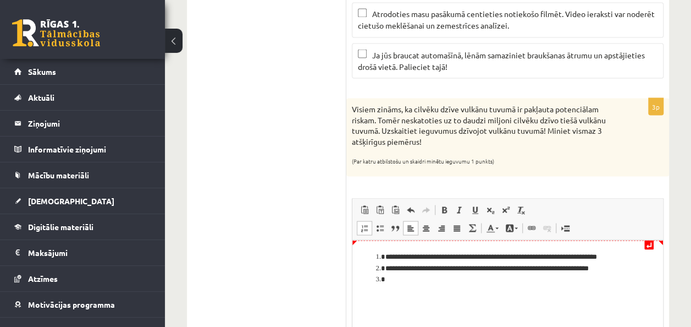
click at [388, 258] on li "**********" at bounding box center [508, 257] width 245 height 12
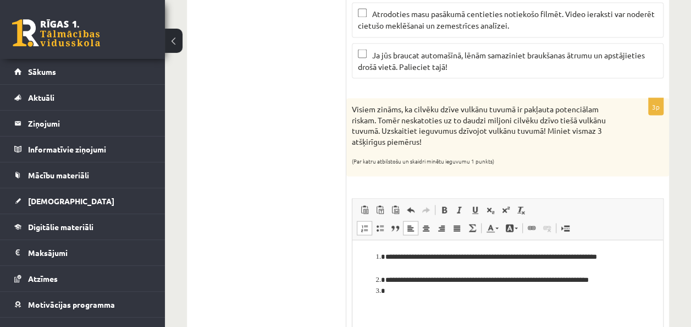
click at [390, 277] on li "**********" at bounding box center [508, 280] width 245 height 12
click at [498, 255] on li "**********" at bounding box center [508, 262] width 245 height 23
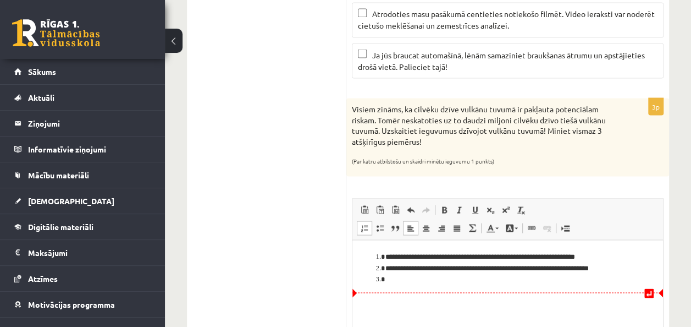
click at [600, 269] on li "**********" at bounding box center [508, 268] width 245 height 12
click at [423, 269] on li "**********" at bounding box center [508, 268] width 245 height 12
click at [448, 282] on li "Editor, wiswyg-editor-user-answer-47024851985040" at bounding box center [508, 279] width 245 height 12
click at [587, 269] on li "**********" at bounding box center [508, 268] width 245 height 12
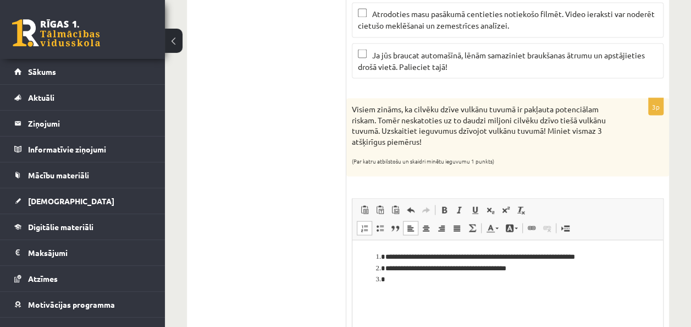
click at [504, 280] on li "Editor, wiswyg-editor-user-answer-47024851985040" at bounding box center [508, 279] width 245 height 12
click at [387, 269] on li "**********" at bounding box center [508, 268] width 245 height 12
click at [387, 275] on li "Editor, wiswyg-editor-user-answer-47024851985040" at bounding box center [508, 279] width 245 height 12
click at [389, 282] on li "**********" at bounding box center [508, 284] width 245 height 23
click at [437, 295] on li "**********" at bounding box center [508, 284] width 245 height 23
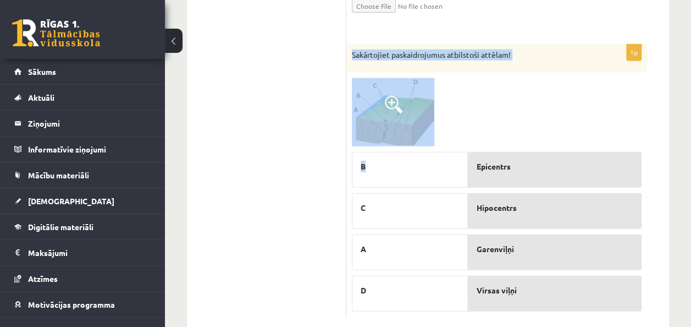
scroll to position [1399, 0]
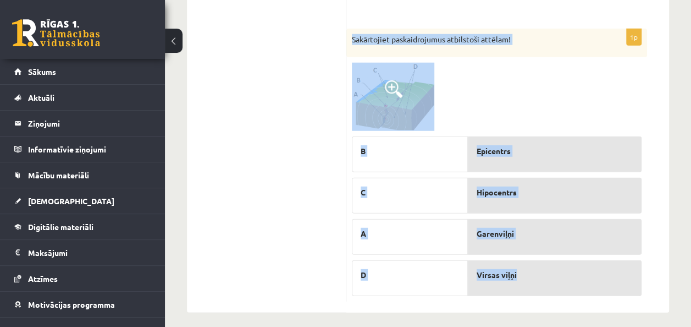
drag, startPoint x: 353, startPoint y: 109, endPoint x: 577, endPoint y: 276, distance: 280.0
click at [577, 276] on div "1p Sakārtojiet paskaidrojumus atbilstoši attēlam! B C A D Epicentrs Hipocentrs …" at bounding box center [496, 165] width 301 height 273
drag, startPoint x: 577, startPoint y: 276, endPoint x: 469, endPoint y: 247, distance: 112.5
copy div "Sakārtojiet paskaidrojumus atbilstoši attēlam! B C A D Epicentrs Hipocentrs Gar…"
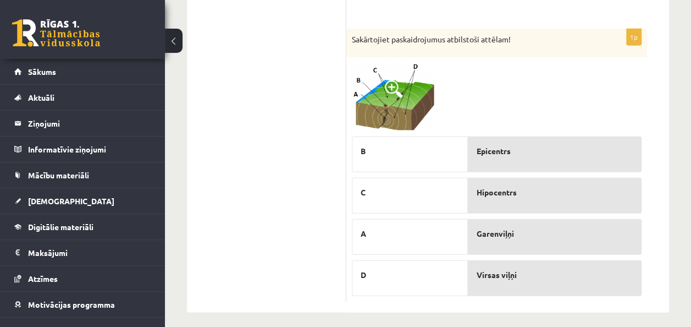
drag, startPoint x: 204, startPoint y: 169, endPoint x: 210, endPoint y: 171, distance: 6.3
click at [407, 80] on img at bounding box center [393, 97] width 82 height 69
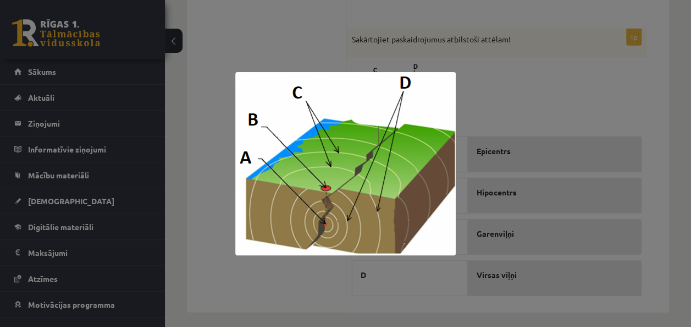
click at [482, 75] on div at bounding box center [345, 163] width 691 height 327
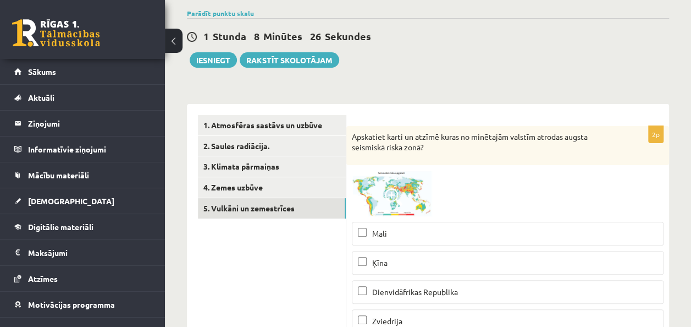
scroll to position [79, 0]
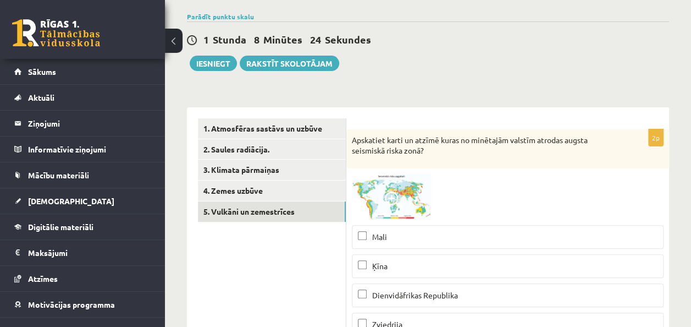
click at [390, 197] on span at bounding box center [394, 200] width 18 height 18
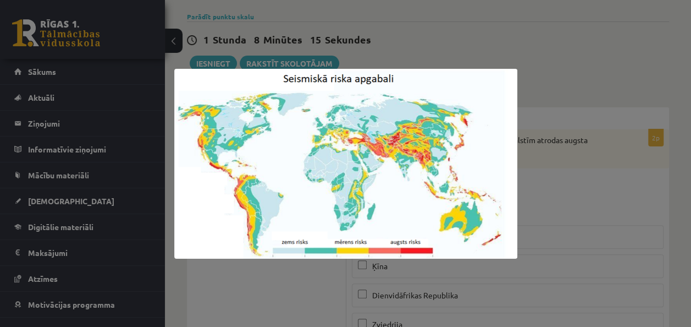
click at [568, 197] on div at bounding box center [345, 163] width 691 height 327
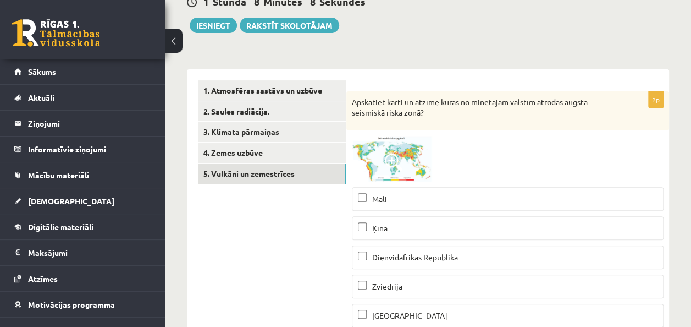
scroll to position [134, 0]
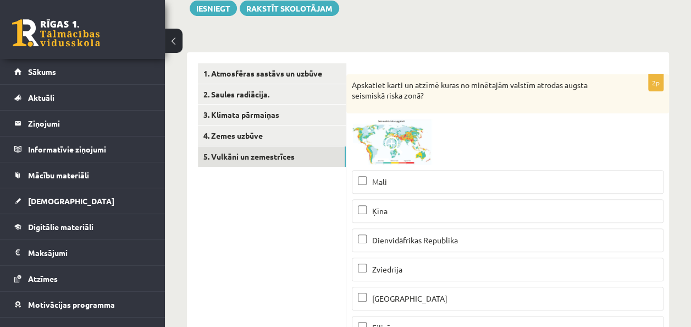
click at [400, 147] on span at bounding box center [394, 145] width 18 height 18
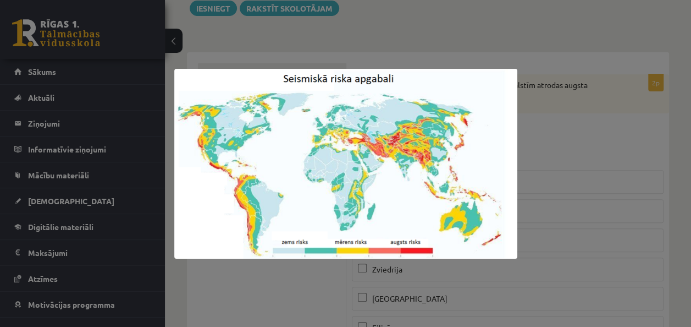
click at [585, 183] on div at bounding box center [345, 163] width 691 height 327
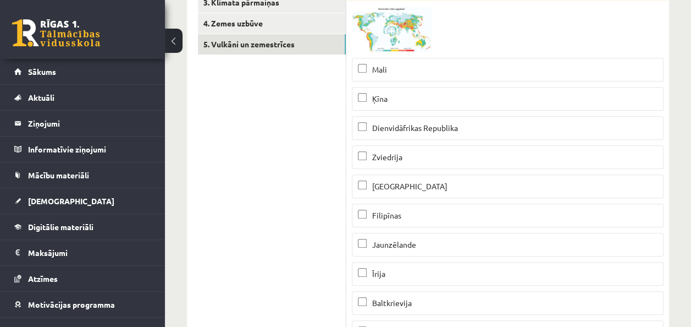
scroll to position [189, 0]
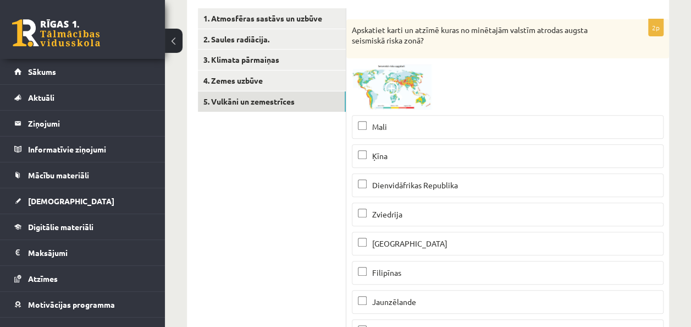
click at [410, 93] on img at bounding box center [393, 87] width 82 height 46
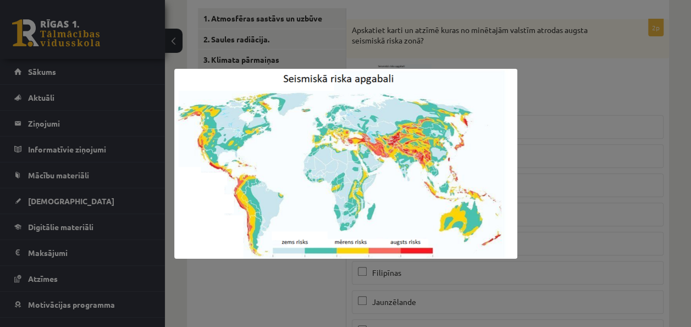
click at [632, 108] on div at bounding box center [345, 163] width 691 height 327
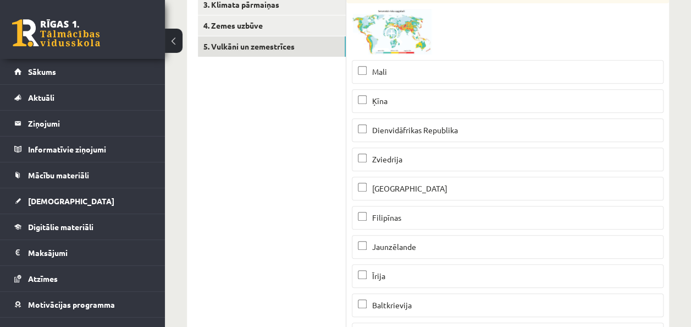
scroll to position [299, 0]
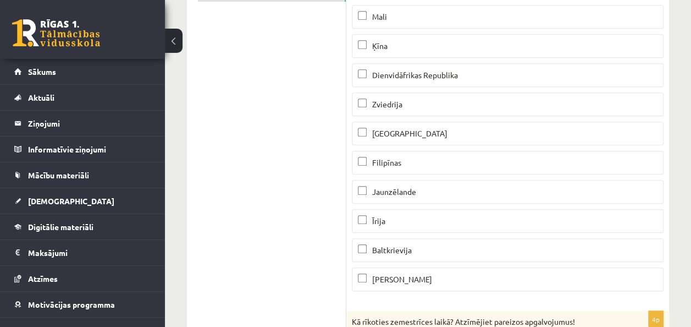
click at [417, 211] on label "Īrija" at bounding box center [508, 221] width 312 height 24
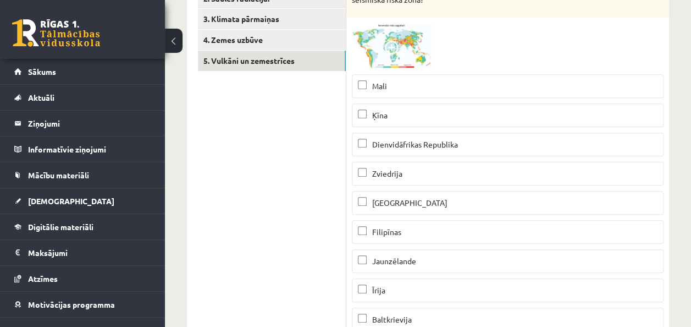
scroll to position [189, 0]
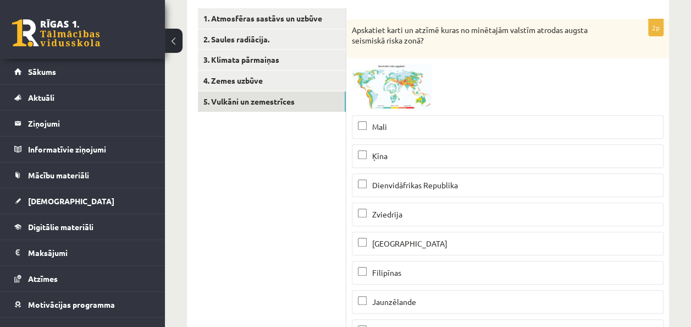
click at [371, 83] on img at bounding box center [393, 87] width 82 height 46
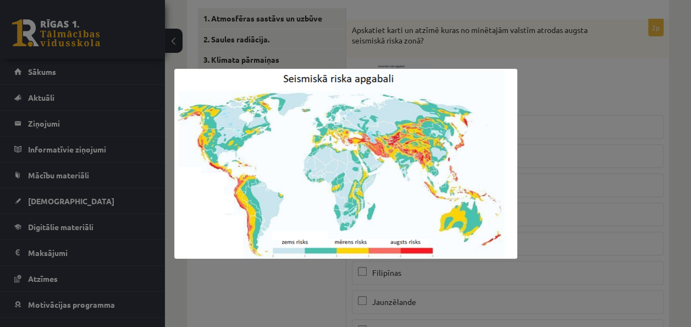
click at [555, 146] on div at bounding box center [345, 163] width 691 height 327
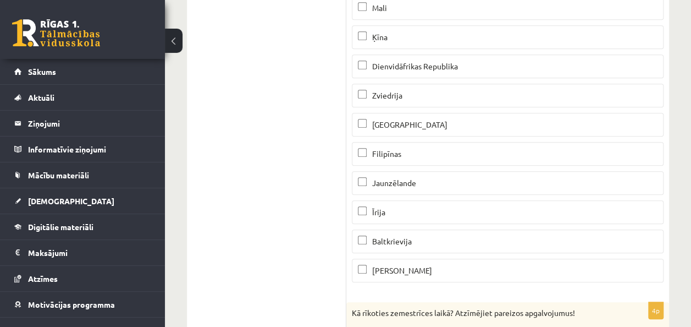
scroll to position [354, 0]
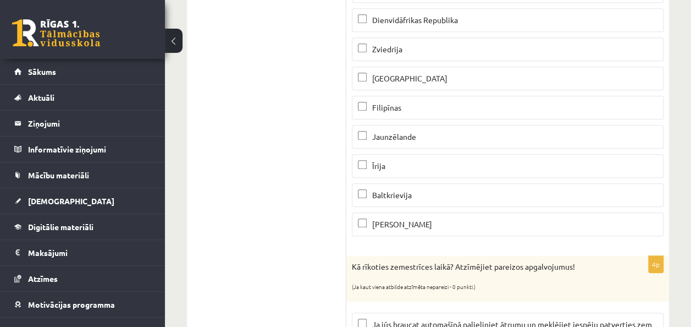
click at [388, 213] on label "[PERSON_NAME]" at bounding box center [508, 224] width 312 height 24
click at [416, 213] on label "[PERSON_NAME]" at bounding box center [508, 224] width 312 height 24
click at [405, 136] on span "Jaunzēlande" at bounding box center [394, 136] width 44 height 10
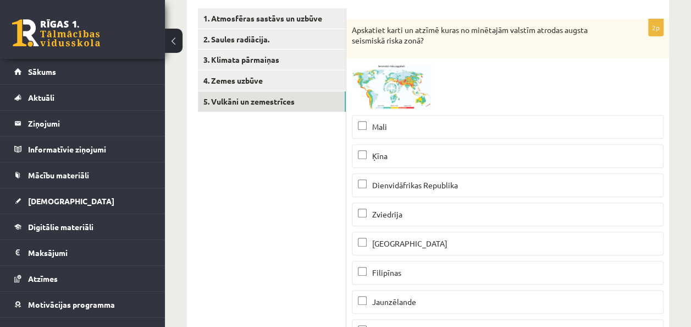
scroll to position [134, 0]
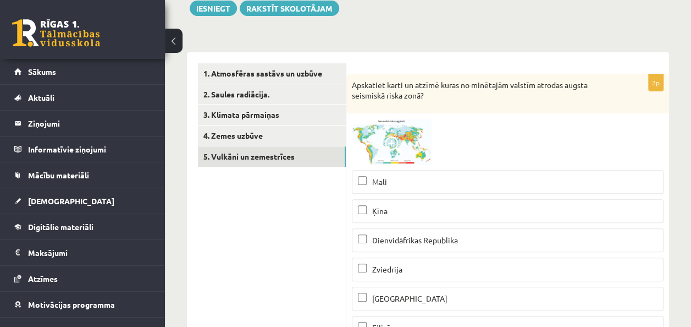
click at [405, 133] on img at bounding box center [393, 142] width 82 height 46
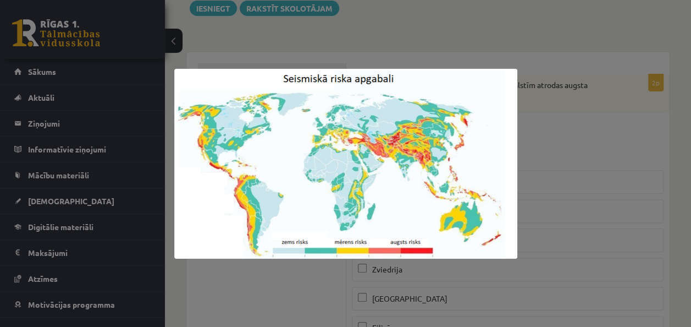
click at [521, 164] on div at bounding box center [345, 163] width 691 height 327
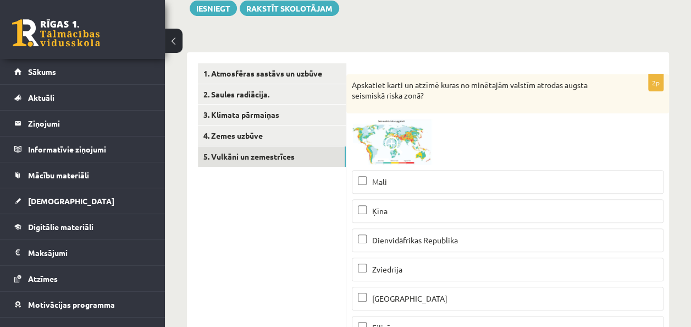
click at [377, 151] on img at bounding box center [393, 142] width 82 height 46
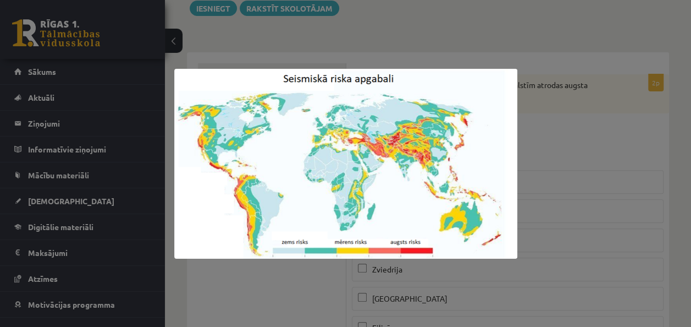
click at [659, 165] on div at bounding box center [345, 163] width 691 height 327
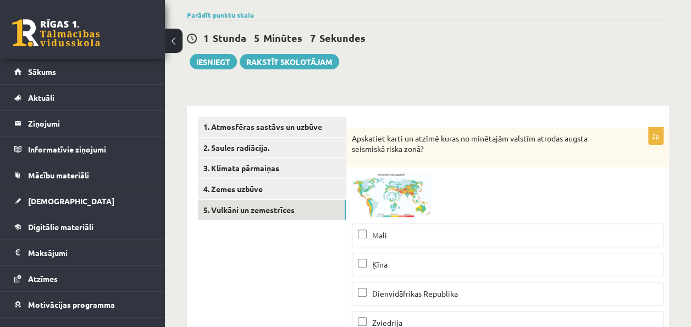
scroll to position [79, 0]
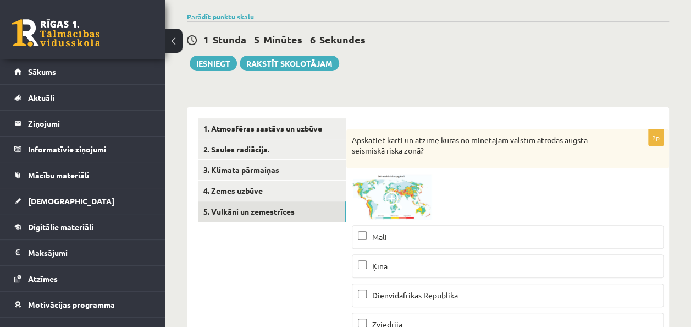
click at [387, 203] on span at bounding box center [394, 200] width 18 height 18
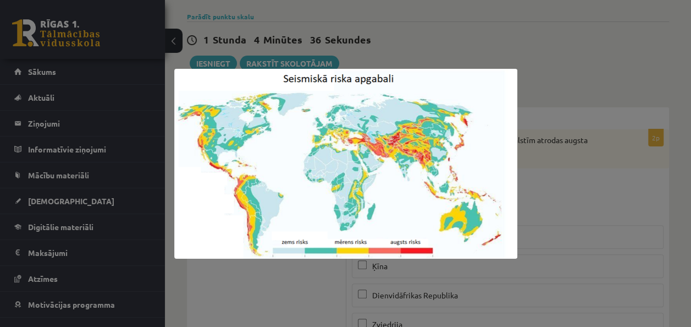
click at [329, 292] on div at bounding box center [345, 163] width 691 height 327
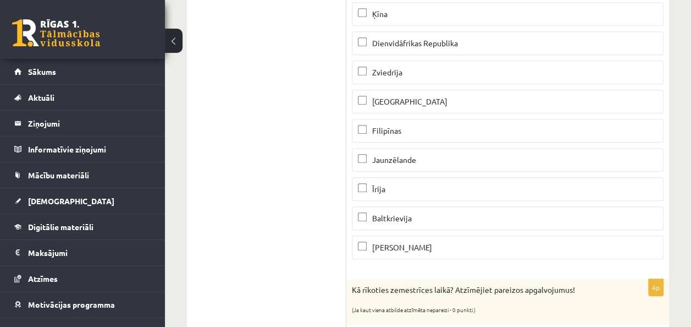
scroll to position [134, 0]
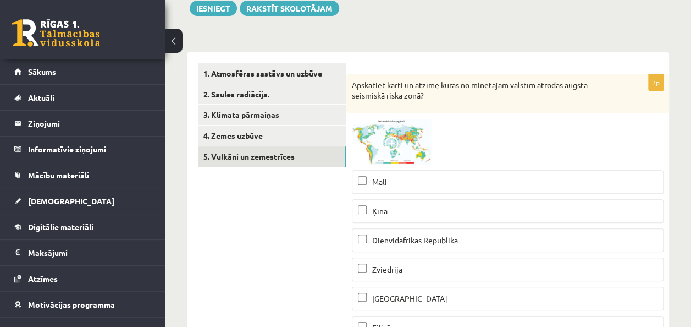
click at [371, 139] on img at bounding box center [393, 142] width 82 height 46
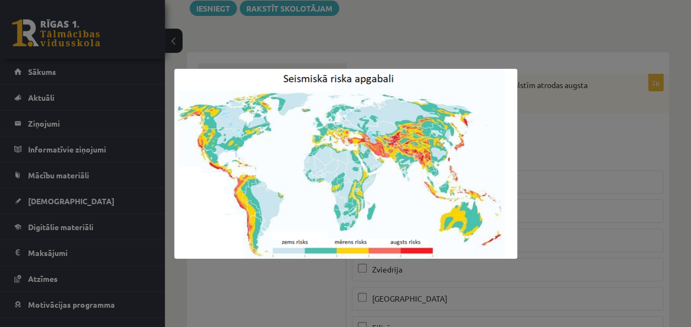
click at [252, 290] on div at bounding box center [345, 163] width 691 height 327
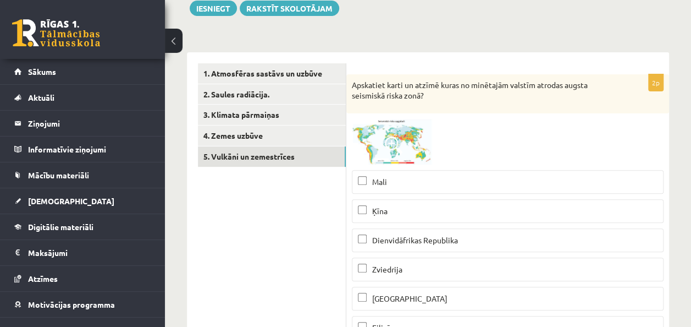
click at [415, 139] on img at bounding box center [393, 142] width 82 height 46
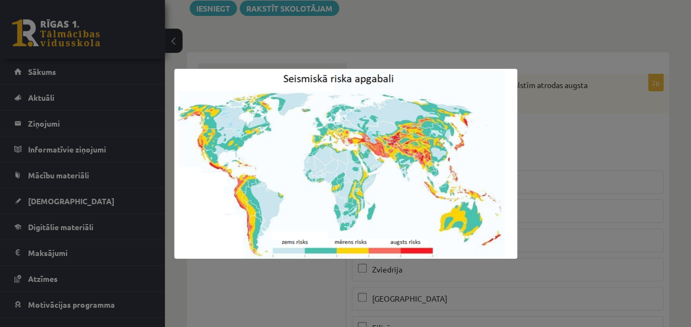
click at [687, 210] on div at bounding box center [345, 163] width 691 height 327
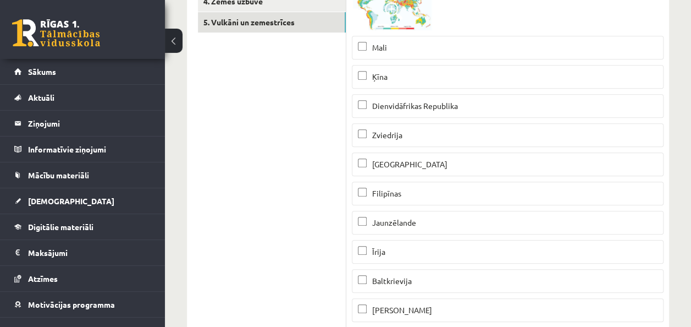
scroll to position [244, 0]
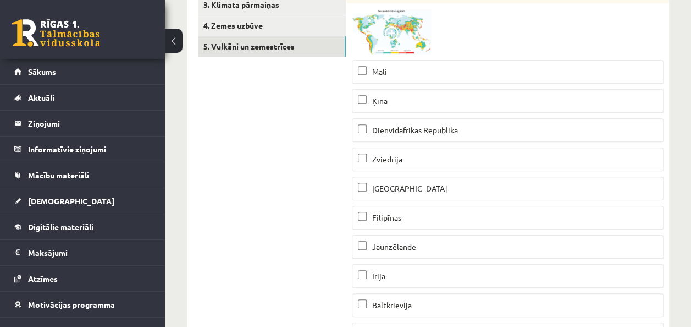
click at [404, 24] on img at bounding box center [393, 32] width 82 height 46
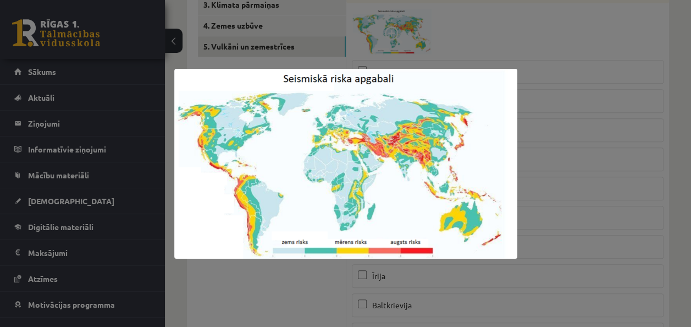
click at [146, 240] on div at bounding box center [345, 163] width 691 height 327
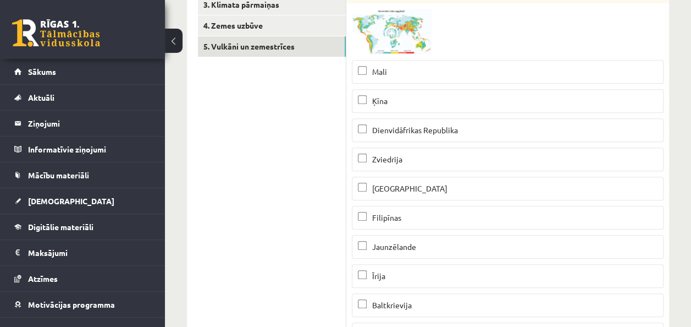
click at [423, 98] on p "Ķīna" at bounding box center [508, 101] width 300 height 12
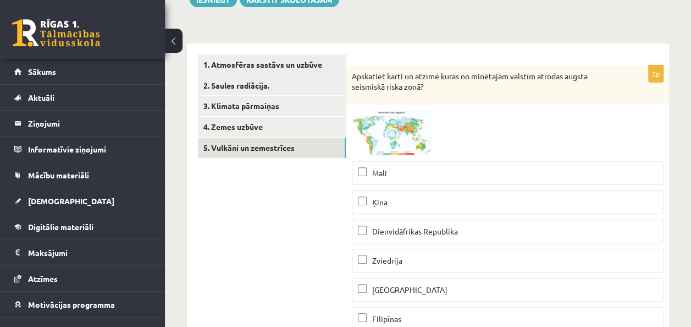
scroll to position [134, 0]
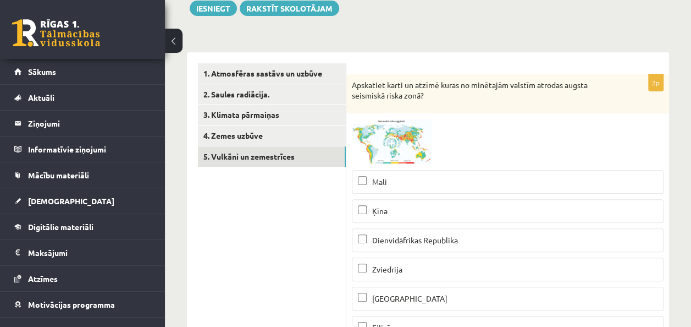
click at [395, 146] on span at bounding box center [394, 145] width 18 height 18
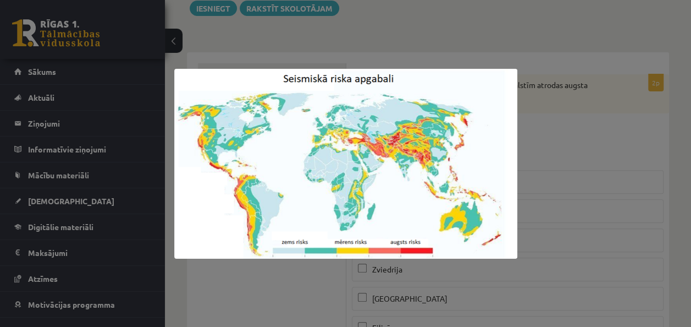
click at [494, 150] on img at bounding box center [345, 164] width 343 height 190
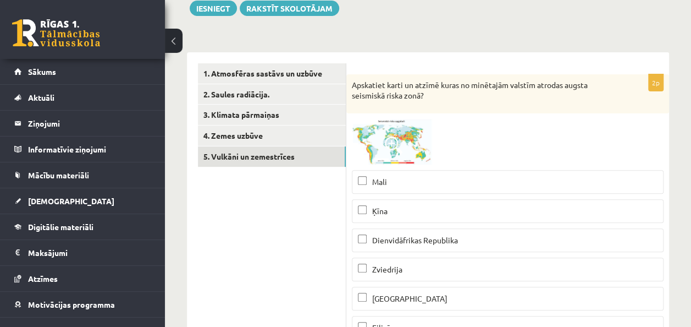
scroll to position [189, 0]
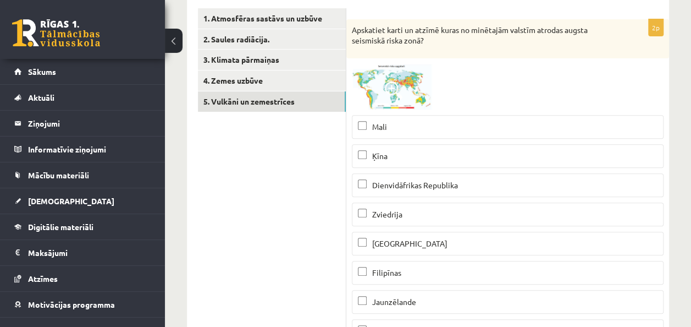
click at [387, 94] on span at bounding box center [394, 90] width 18 height 18
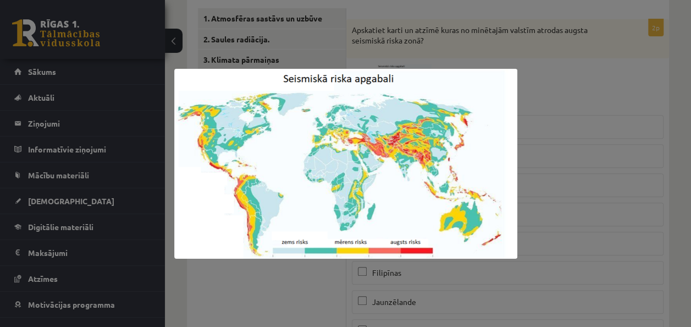
click at [551, 145] on div at bounding box center [345, 163] width 691 height 327
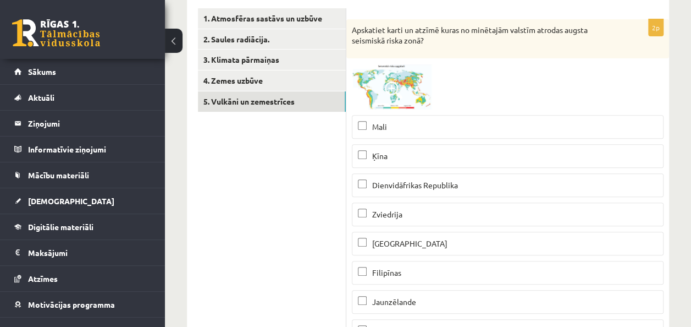
click at [424, 91] on img at bounding box center [393, 87] width 82 height 46
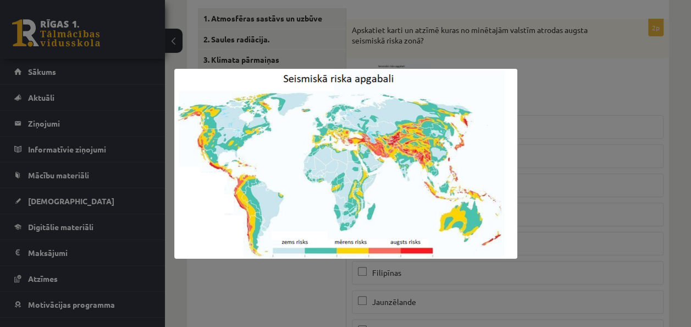
click at [514, 115] on img at bounding box center [345, 164] width 343 height 190
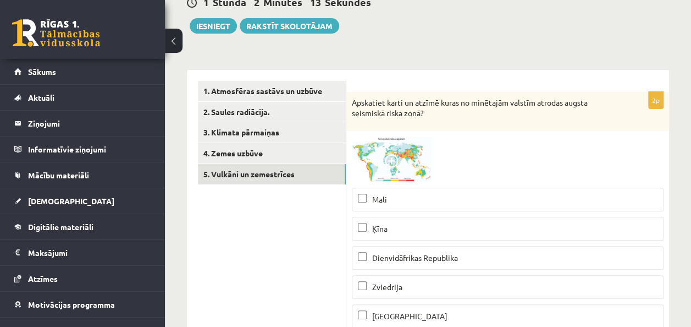
scroll to position [24, 0]
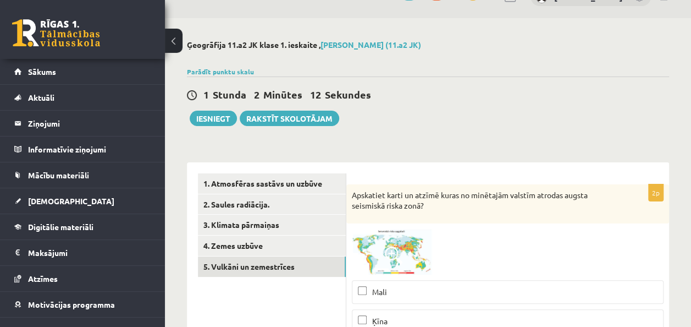
click at [372, 249] on img at bounding box center [393, 252] width 82 height 46
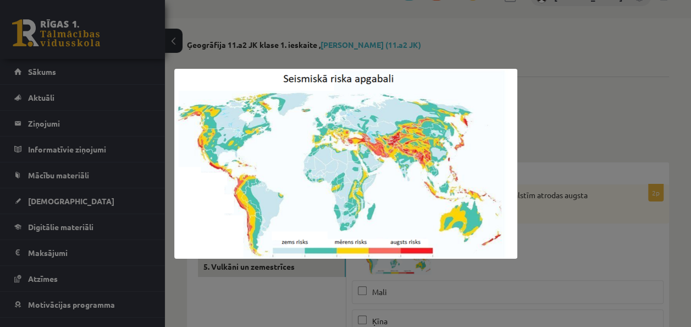
drag, startPoint x: 640, startPoint y: 219, endPoint x: 566, endPoint y: 219, distance: 73.7
click at [640, 219] on div at bounding box center [345, 163] width 691 height 327
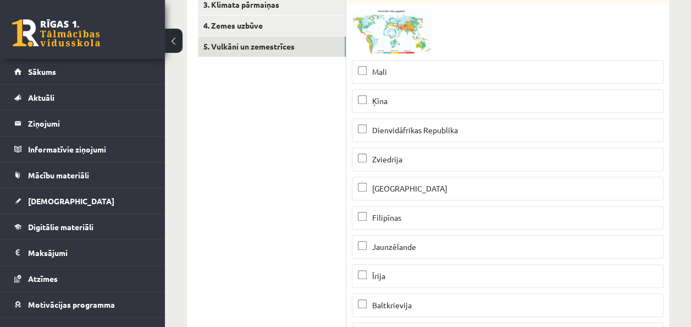
click at [392, 216] on span "Filipīnas" at bounding box center [386, 217] width 29 height 10
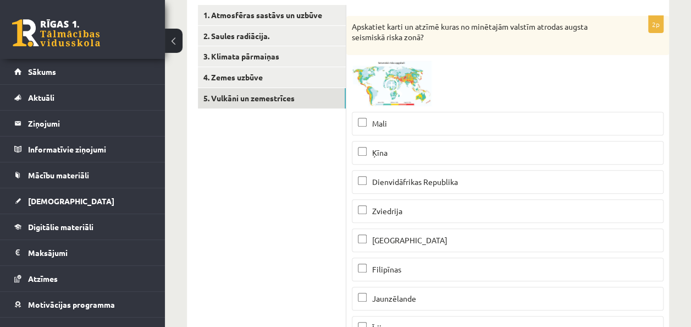
scroll to position [134, 0]
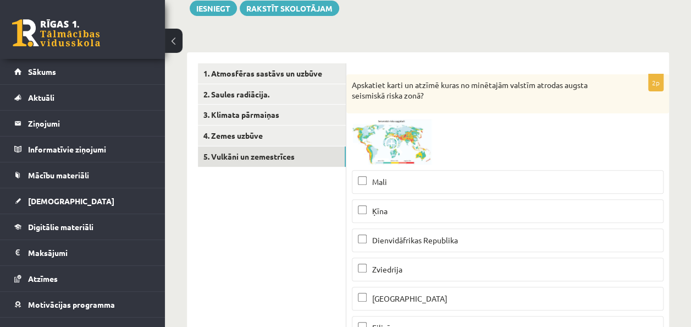
click at [399, 124] on img at bounding box center [393, 142] width 82 height 46
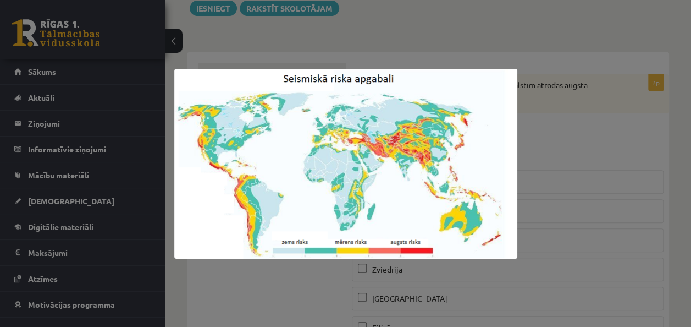
click at [684, 274] on div at bounding box center [345, 163] width 691 height 327
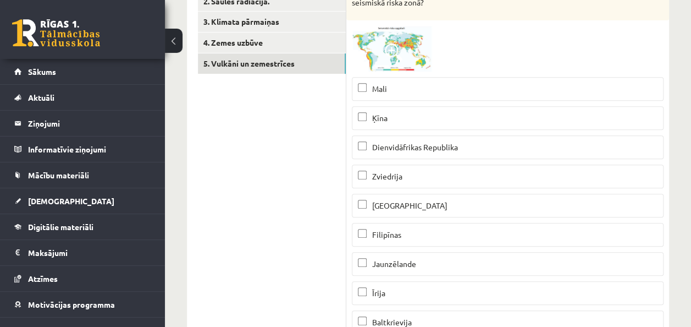
scroll to position [244, 0]
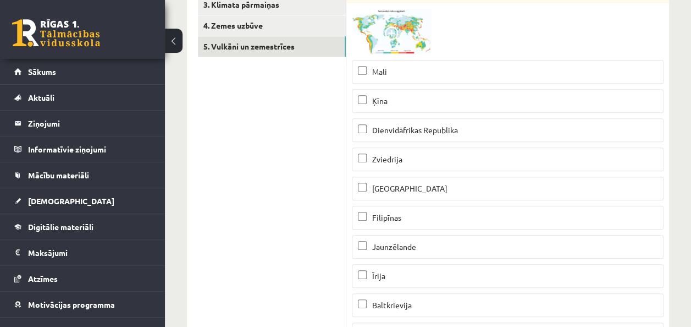
click at [371, 49] on img at bounding box center [393, 32] width 82 height 46
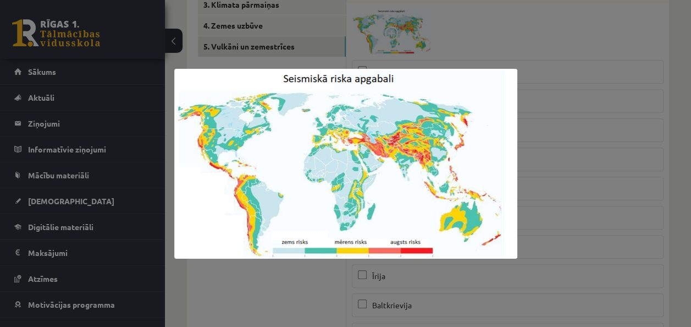
click at [236, 283] on div at bounding box center [345, 163] width 691 height 327
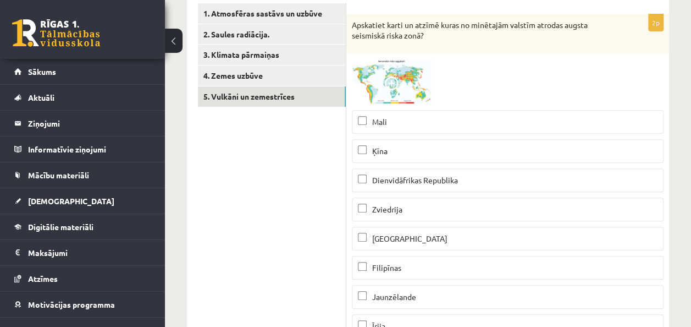
scroll to position [134, 0]
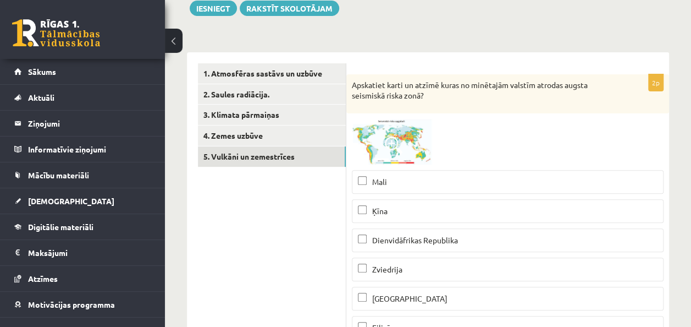
click at [429, 131] on img at bounding box center [393, 142] width 82 height 46
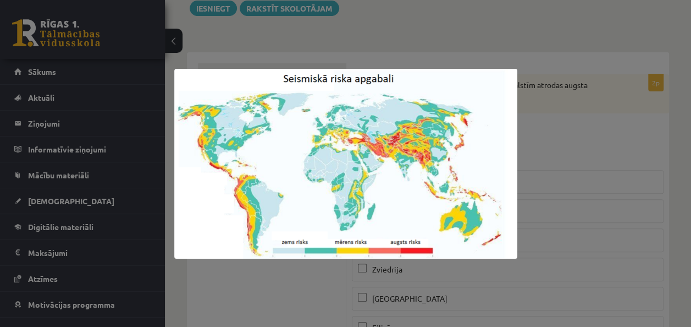
click at [655, 141] on div at bounding box center [345, 163] width 691 height 327
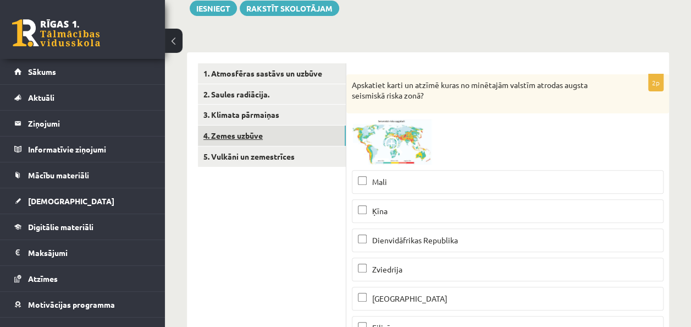
click at [245, 136] on link "4. Zemes uzbūve" at bounding box center [272, 135] width 148 height 20
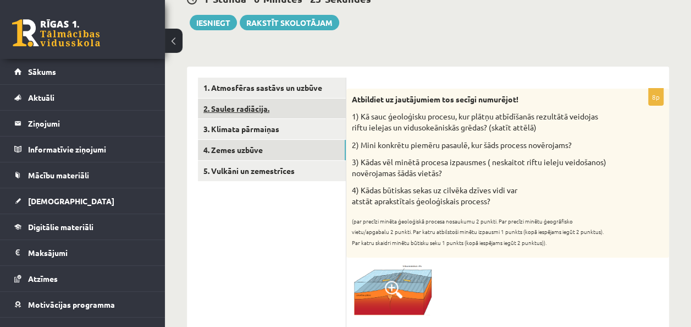
scroll to position [76, 0]
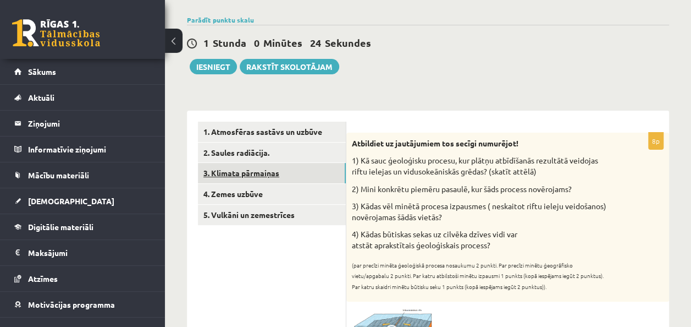
click at [240, 173] on link "3. Klimata pārmaiņas" at bounding box center [272, 173] width 148 height 20
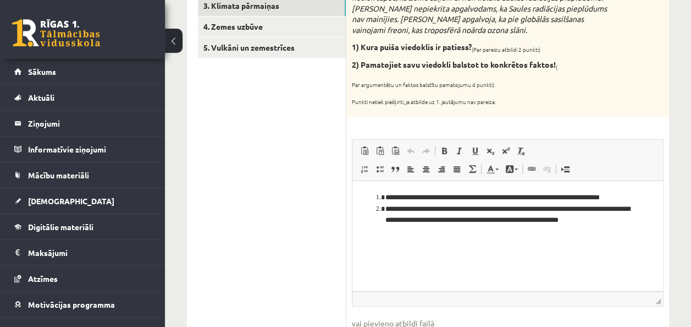
scroll to position [23, 0]
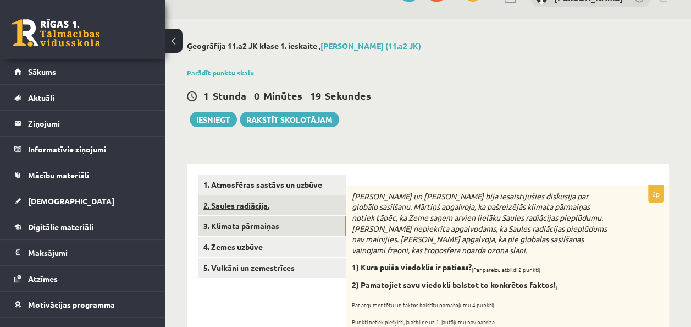
click at [251, 202] on link "2. Saules radiācija." at bounding box center [272, 205] width 148 height 20
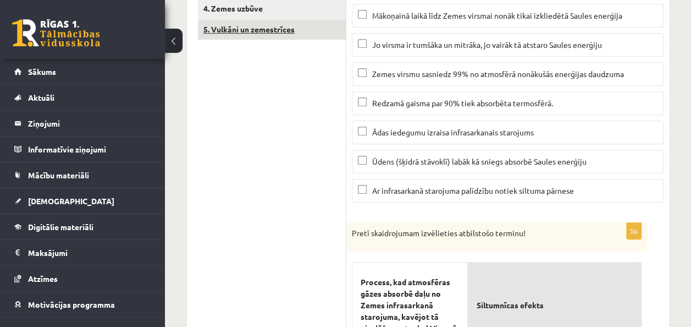
scroll to position [115, 0]
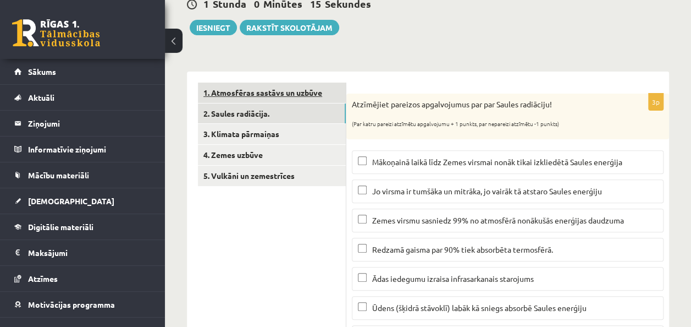
click at [262, 91] on link "1. Atmosfēras sastāvs un uzbūve" at bounding box center [272, 92] width 148 height 20
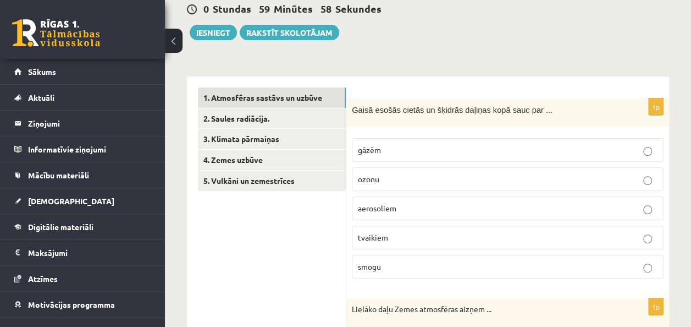
scroll to position [55, 0]
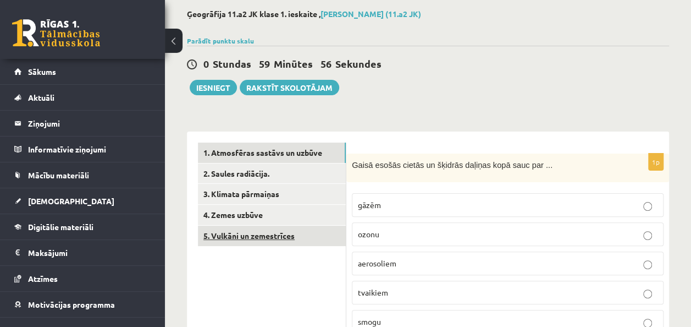
click at [258, 234] on link "5. Vulkāni un zemestrīces" at bounding box center [272, 235] width 148 height 20
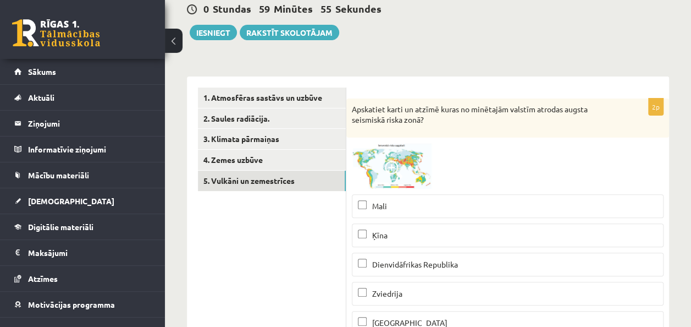
scroll to position [0, 0]
click at [388, 162] on span at bounding box center [394, 170] width 18 height 18
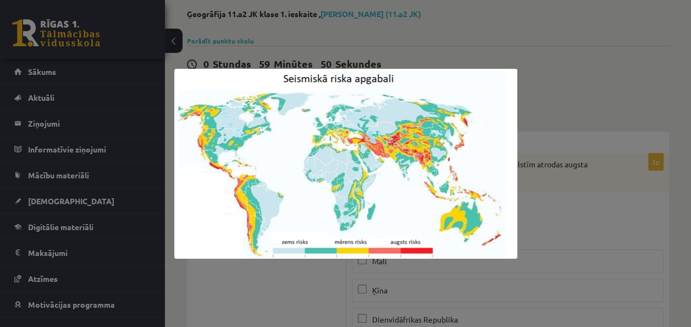
scroll to position [110, 0]
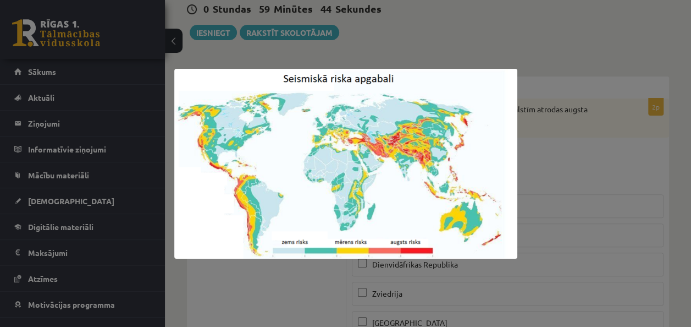
click at [288, 273] on div at bounding box center [345, 163] width 691 height 327
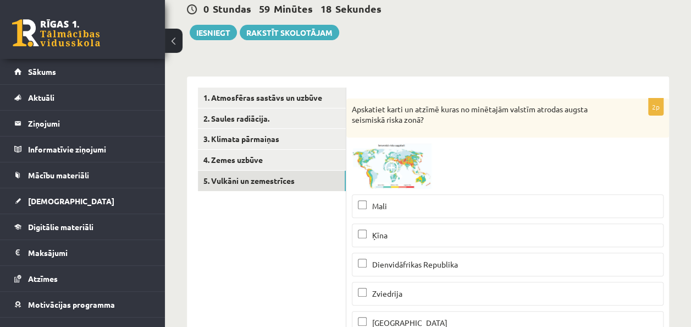
click at [402, 168] on span at bounding box center [394, 170] width 18 height 18
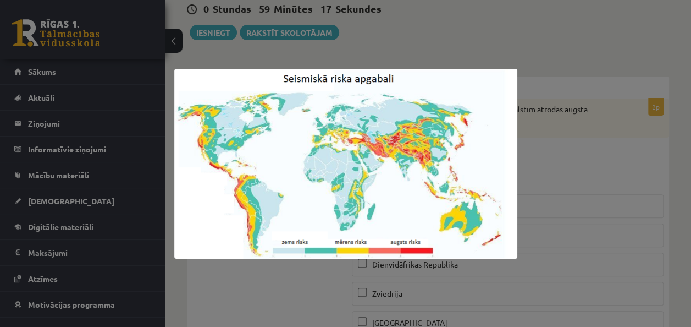
click at [232, 278] on div at bounding box center [345, 163] width 691 height 327
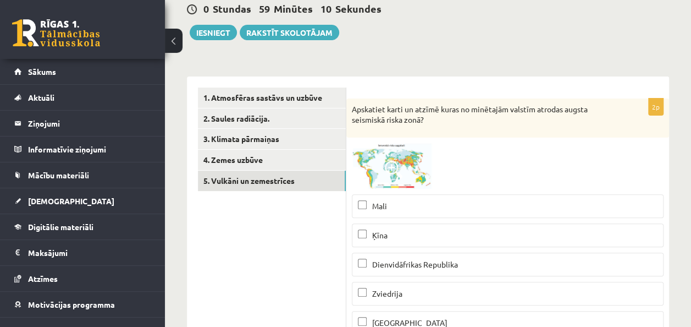
click at [389, 148] on img at bounding box center [393, 166] width 82 height 46
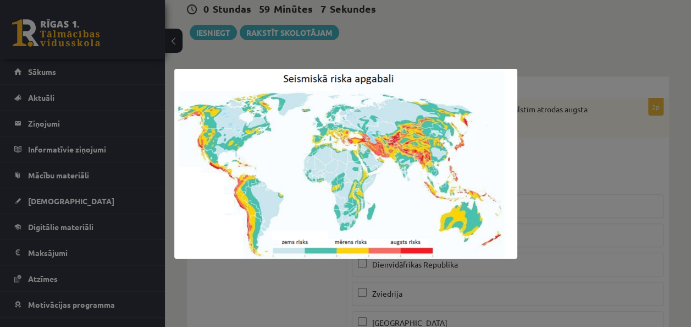
click at [272, 280] on div at bounding box center [345, 163] width 691 height 327
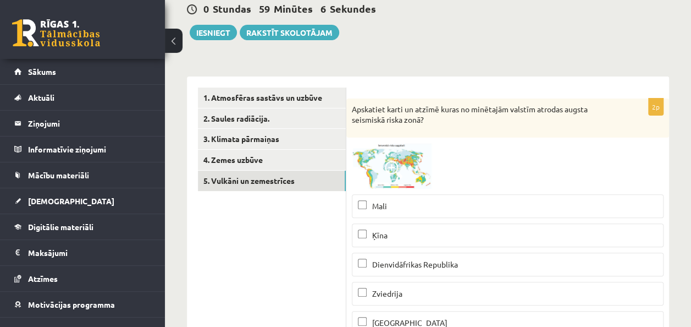
scroll to position [165, 0]
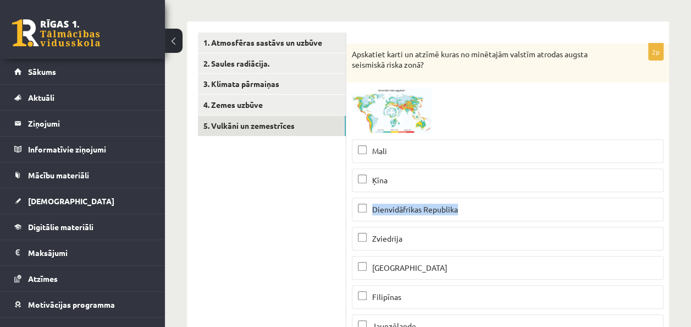
drag, startPoint x: 372, startPoint y: 205, endPoint x: 512, endPoint y: 206, distance: 140.3
click at [512, 206] on p "Dienvidāfrikas Republika" at bounding box center [508, 209] width 300 height 12
drag, startPoint x: 512, startPoint y: 206, endPoint x: 434, endPoint y: 205, distance: 77.6
click at [397, 124] on img at bounding box center [393, 111] width 82 height 46
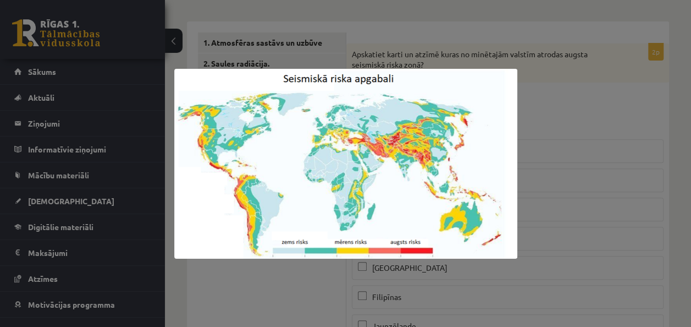
click at [287, 289] on div at bounding box center [345, 163] width 691 height 327
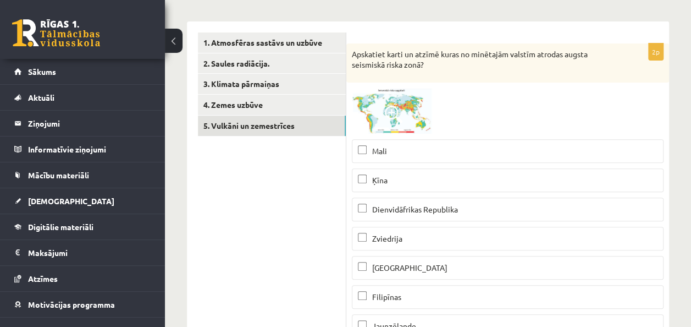
click at [379, 148] on span "Mali" at bounding box center [379, 151] width 15 height 10
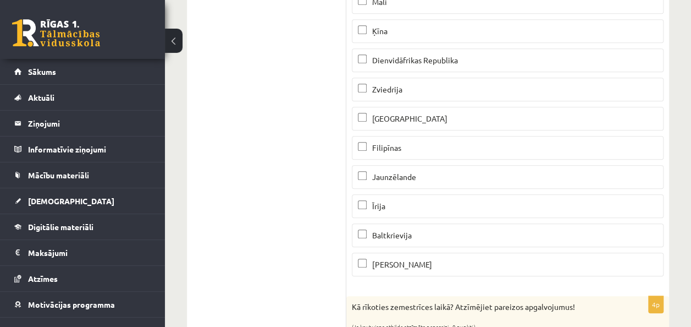
scroll to position [330, 0]
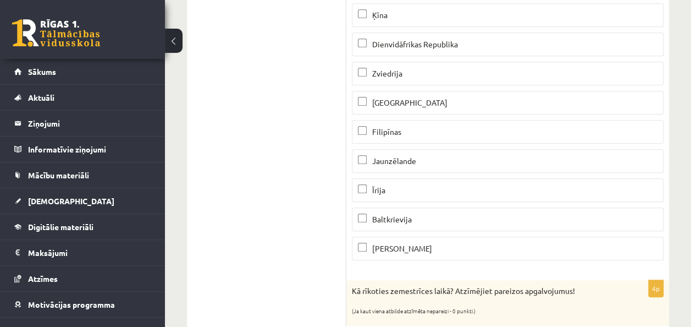
click at [393, 247] on span "[PERSON_NAME]" at bounding box center [402, 248] width 60 height 10
drag, startPoint x: 420, startPoint y: 246, endPoint x: 370, endPoint y: 245, distance: 50.1
click at [370, 245] on p "[PERSON_NAME]" at bounding box center [508, 249] width 300 height 12
drag, startPoint x: 370, startPoint y: 245, endPoint x: 387, endPoint y: 243, distance: 17.1
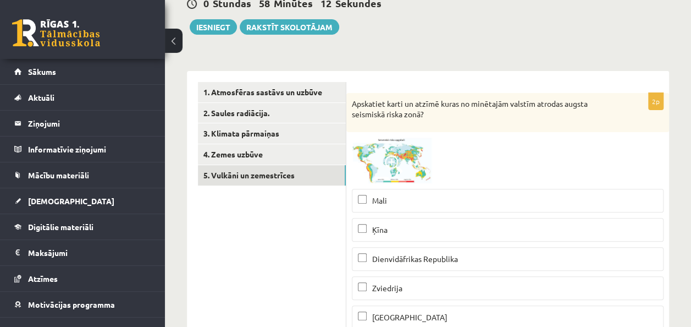
scroll to position [110, 0]
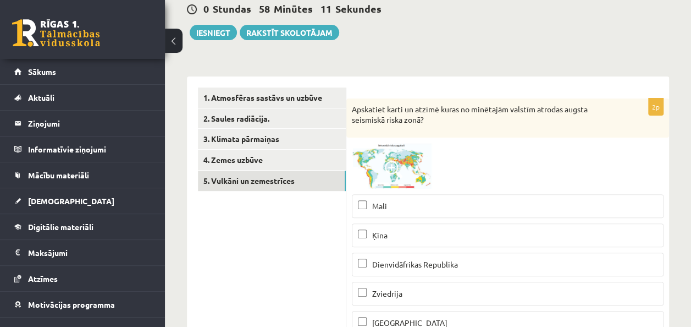
click at [389, 161] on span at bounding box center [394, 170] width 18 height 18
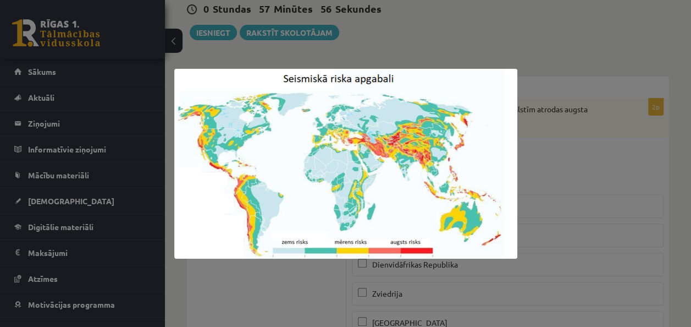
click at [658, 167] on div at bounding box center [345, 163] width 691 height 327
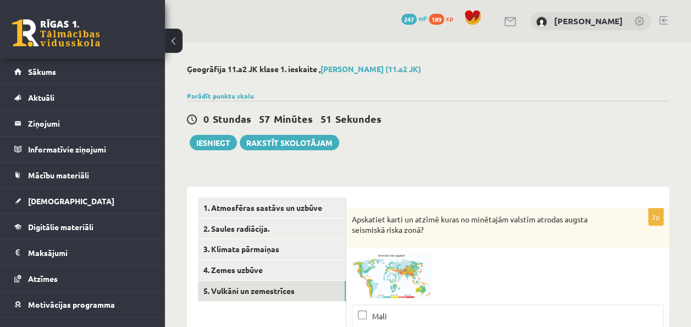
scroll to position [0, 0]
click at [205, 143] on button "Iesniegt" at bounding box center [213, 142] width 47 height 15
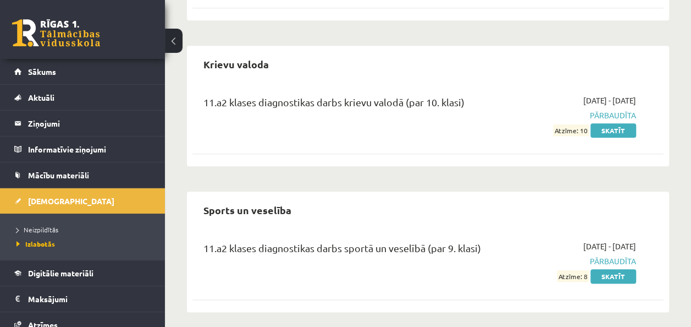
scroll to position [514, 0]
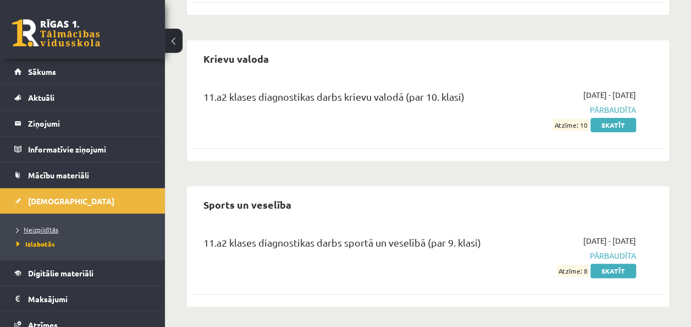
click at [41, 226] on span "Neizpildītās" at bounding box center [37, 229] width 42 height 9
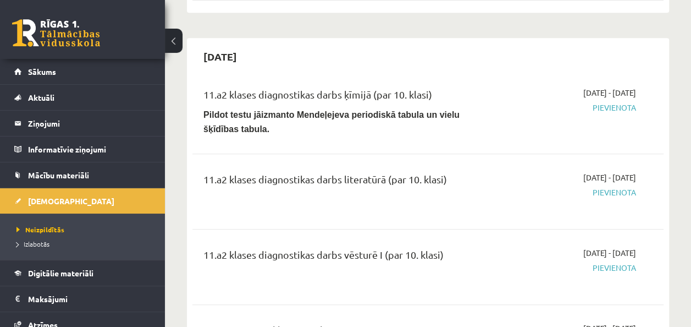
scroll to position [459, 0]
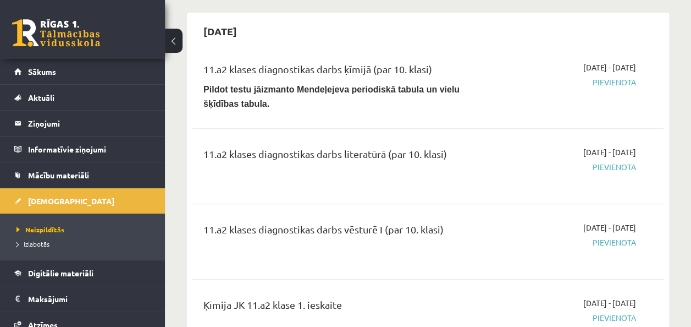
click at [613, 81] on span "Pievienota" at bounding box center [569, 82] width 133 height 12
click at [594, 76] on span "Pievienota" at bounding box center [569, 82] width 133 height 12
click at [604, 79] on span "Pievienota" at bounding box center [569, 82] width 133 height 12
click at [599, 83] on span "Pievienota" at bounding box center [569, 82] width 133 height 12
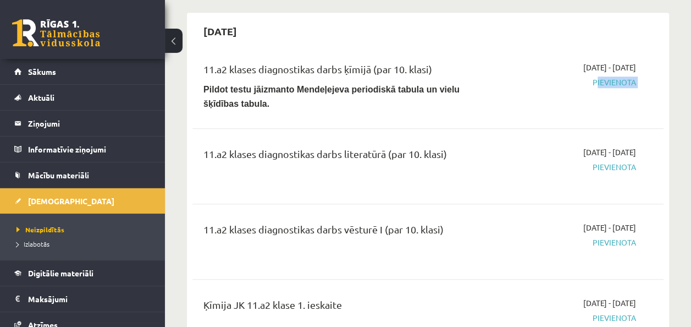
click at [599, 83] on span "Pievienota" at bounding box center [569, 82] width 133 height 12
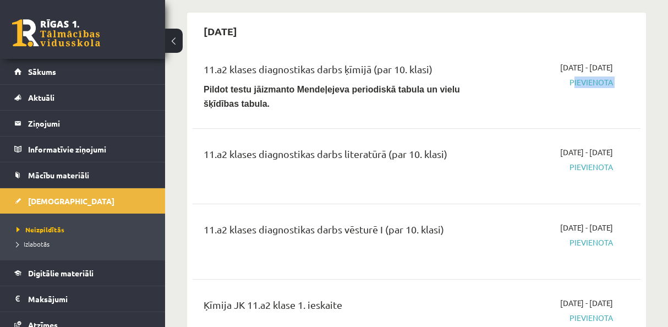
click at [620, 109] on div "11.a2 klases diagnostikas darbs ķīmijā (par 10. klasi) Pildot testu jāizmanto M…" at bounding box center [416, 86] width 448 height 71
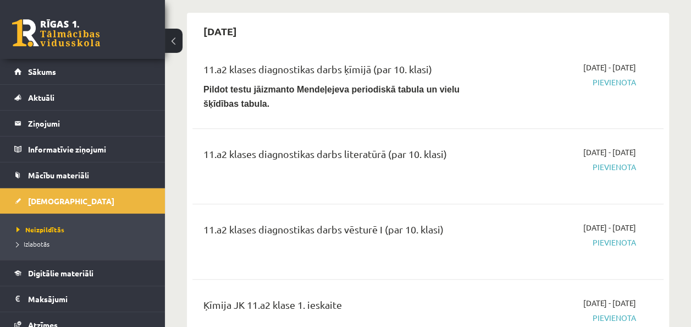
click at [613, 78] on span "Pievienota" at bounding box center [569, 82] width 133 height 12
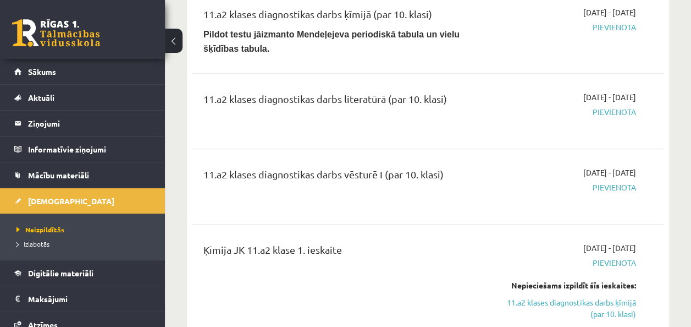
click at [617, 106] on span "Pievienota" at bounding box center [569, 112] width 133 height 12
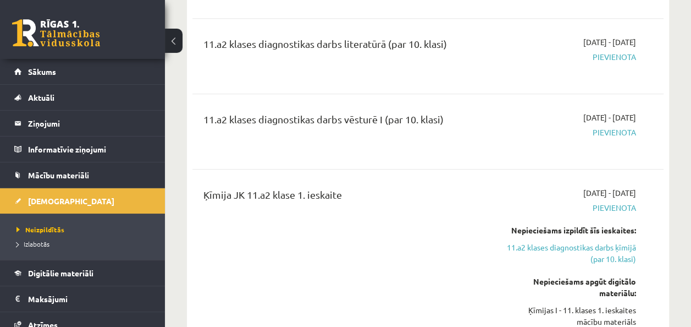
click at [613, 126] on span "Pievienota" at bounding box center [569, 132] width 133 height 12
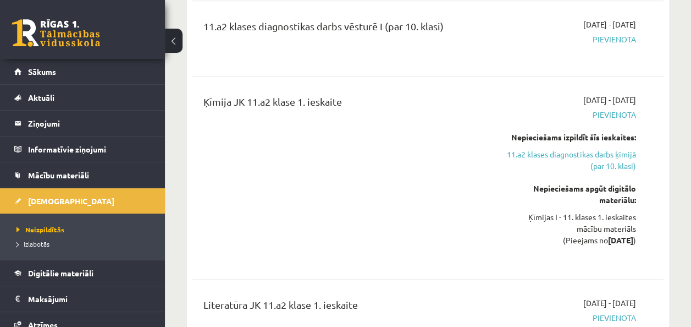
scroll to position [679, 0]
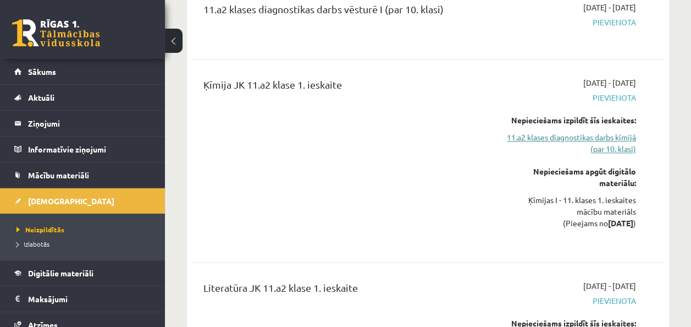
click at [603, 140] on link "11.a2 klases diagnostikas darbs ķīmijā (par 10. klasi)" at bounding box center [569, 142] width 133 height 23
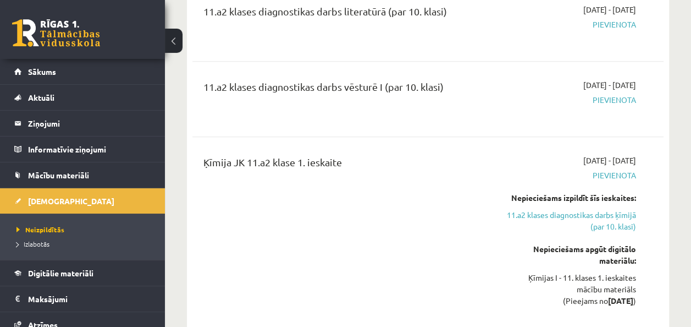
scroll to position [618, 0]
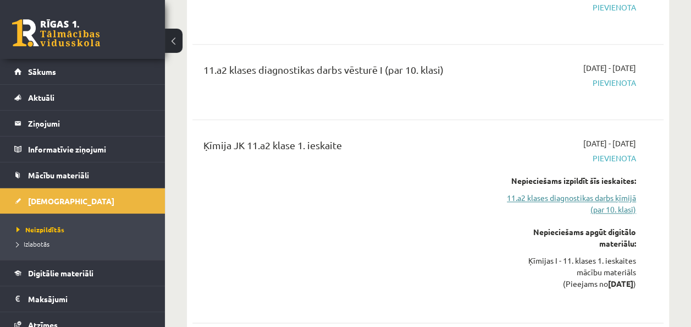
click at [613, 197] on link "11.a2 klases diagnostikas darbs ķīmijā (par 10. klasi)" at bounding box center [569, 203] width 133 height 23
click at [599, 205] on link "11.a2 klases diagnostikas darbs ķīmijā (par 10. klasi)" at bounding box center [569, 203] width 133 height 23
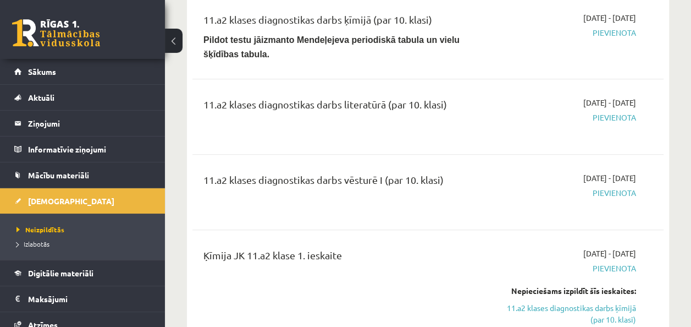
click at [606, 262] on span "Pievienota" at bounding box center [569, 268] width 133 height 12
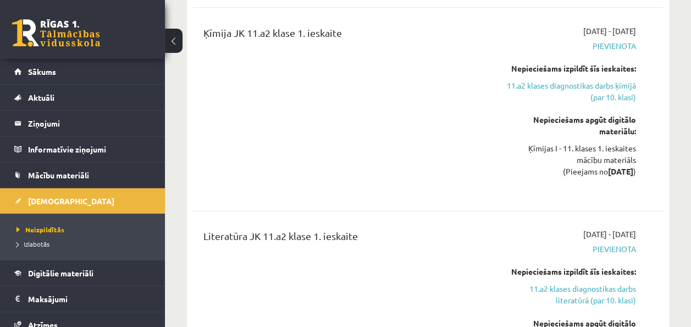
scroll to position [838, 0]
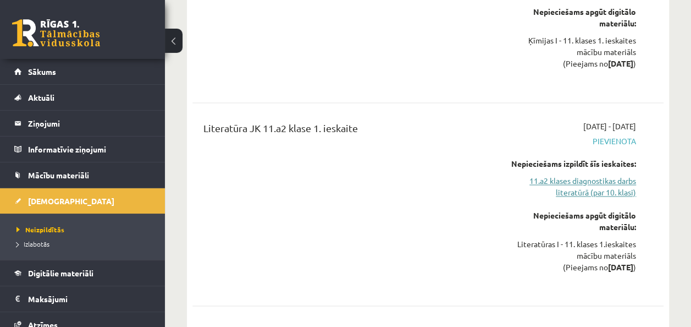
click at [590, 192] on link "11.a2 klases diagnostikas darbs literatūrā (par 10. klasi)" at bounding box center [569, 186] width 133 height 23
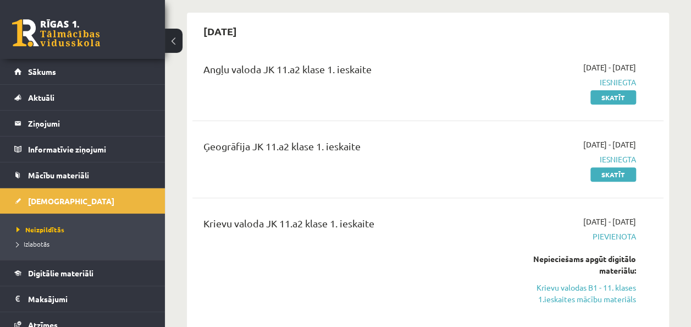
scroll to position [151, 0]
